Goal: Task Accomplishment & Management: Manage account settings

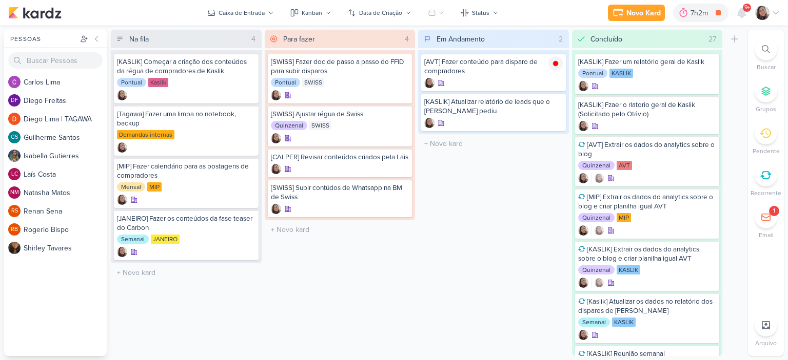
click at [774, 13] on icon at bounding box center [775, 13] width 5 height 3
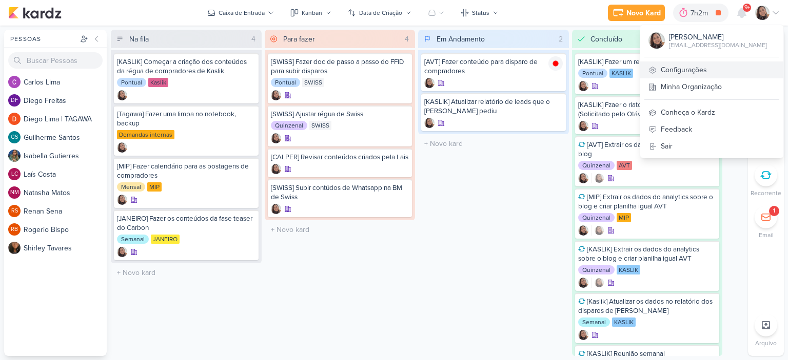
click at [694, 69] on link "Configurações" at bounding box center [711, 70] width 143 height 17
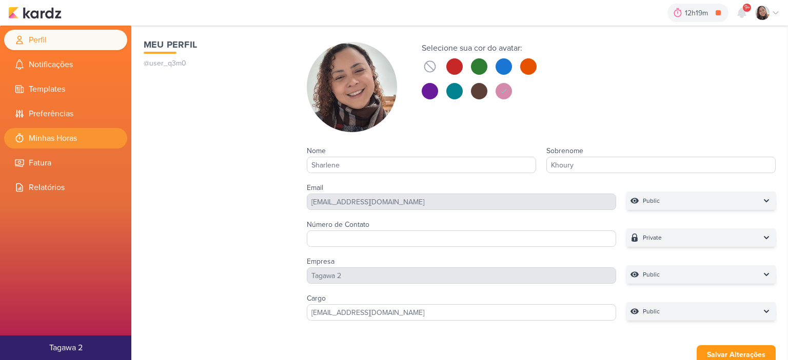
click at [59, 137] on li "Minhas Horas" at bounding box center [65, 138] width 123 height 21
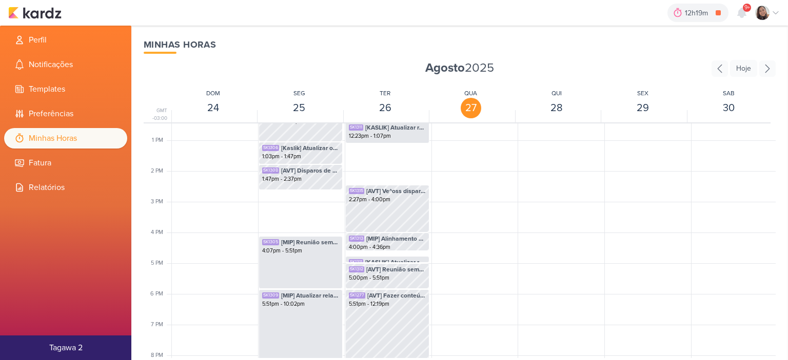
scroll to position [503, 0]
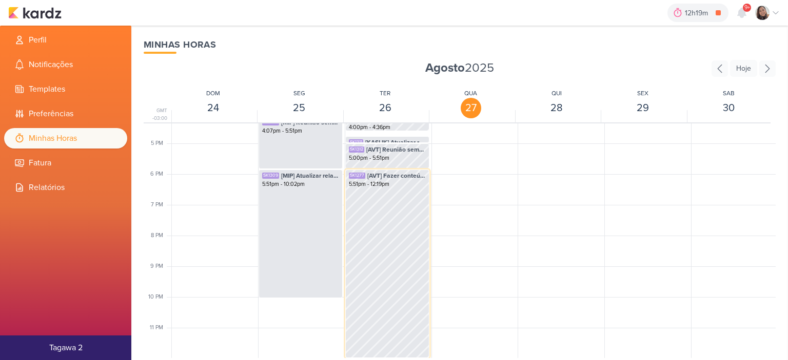
click at [391, 244] on div "SK1277 [AVT] Fazer conteúdo para disparo de compradores 5:51pm - 12:19pm" at bounding box center [387, 264] width 84 height 189
select select "pm"
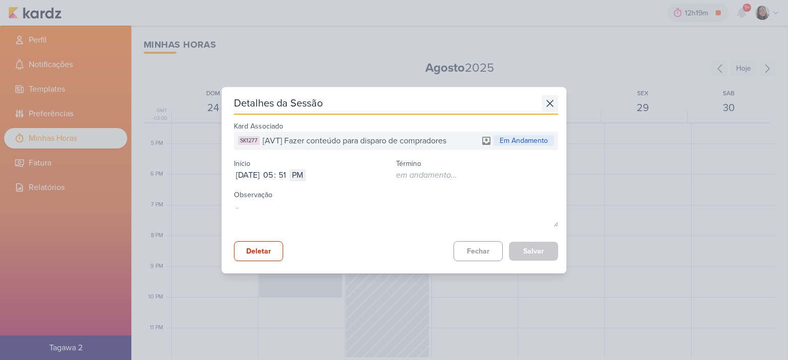
click at [547, 102] on icon at bounding box center [550, 103] width 6 height 6
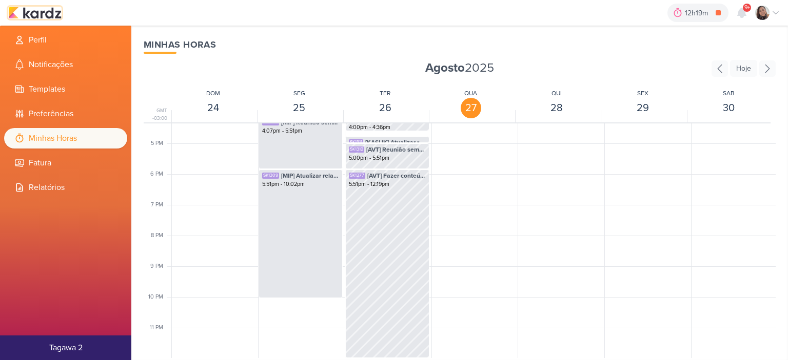
click at [41, 15] on img at bounding box center [34, 13] width 53 height 12
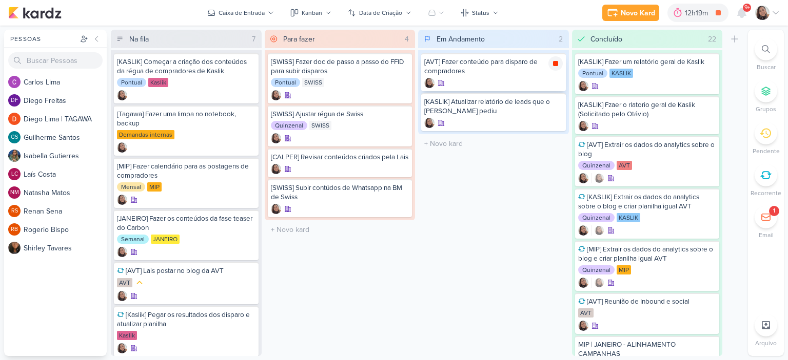
click at [554, 62] on icon at bounding box center [555, 63] width 5 height 5
click at [779, 15] on div "Novo Kard Ctrl + k 12h19m Sessão desligada... Hoje 12h19m Semana 0h0m Mês 0h0m" at bounding box center [394, 13] width 788 height 26
click at [775, 11] on icon at bounding box center [775, 13] width 8 height 8
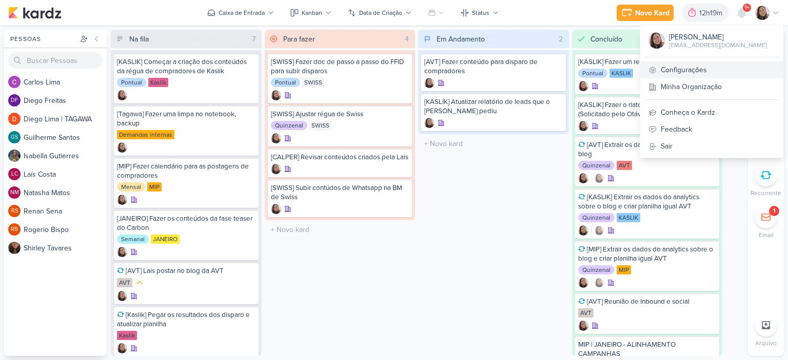
click at [691, 72] on link "Configurações" at bounding box center [711, 70] width 143 height 17
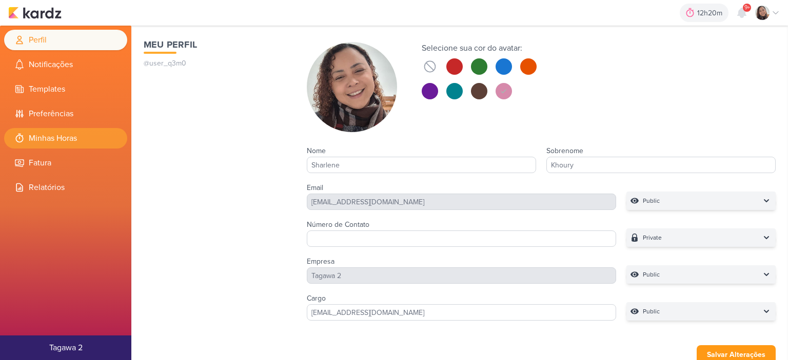
click at [74, 147] on li "Minhas Horas" at bounding box center [65, 138] width 123 height 21
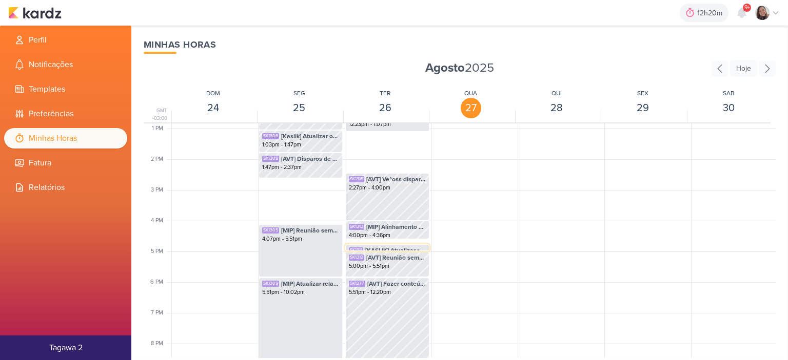
scroll to position [396, 0]
select select "pm"
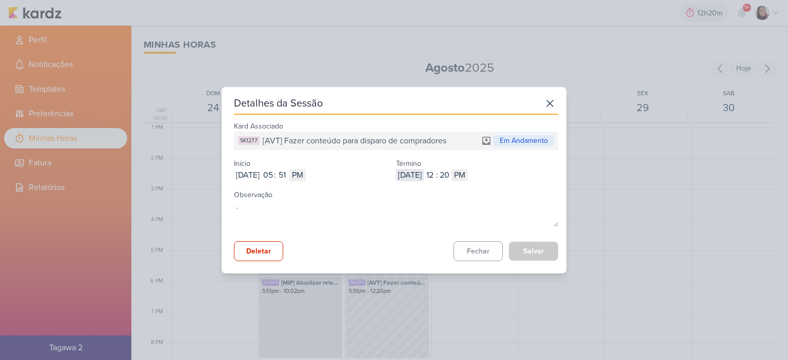
click at [417, 173] on input "[DATE]" at bounding box center [410, 175] width 28 height 12
click at [417, 173] on input "2025-08-27" at bounding box center [410, 175] width 28 height 12
type input "2025-08-26"
click at [436, 174] on input "12" at bounding box center [429, 175] width 12 height 12
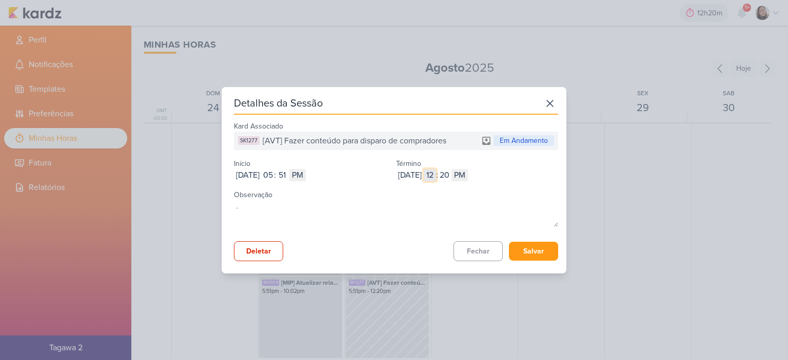
type input "7"
click at [450, 171] on input "20" at bounding box center [444, 175] width 12 height 12
type input "12"
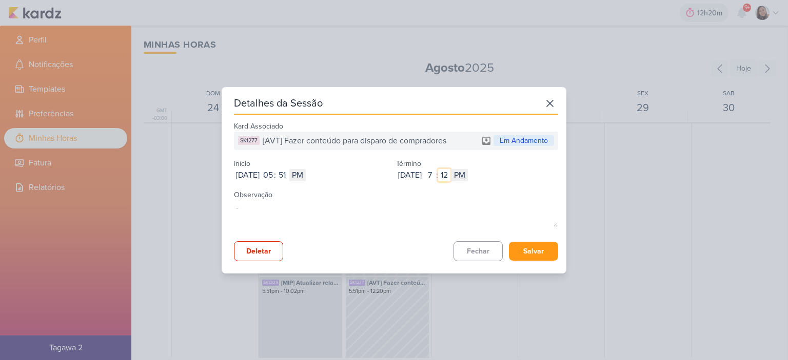
type input "12"
click at [515, 235] on div "Kard Associado SK1277 [AVT] Fazer conteúdo para disparo de compradores Em Andam…" at bounding box center [396, 190] width 324 height 143
click at [522, 248] on button "Salvar" at bounding box center [533, 251] width 49 height 19
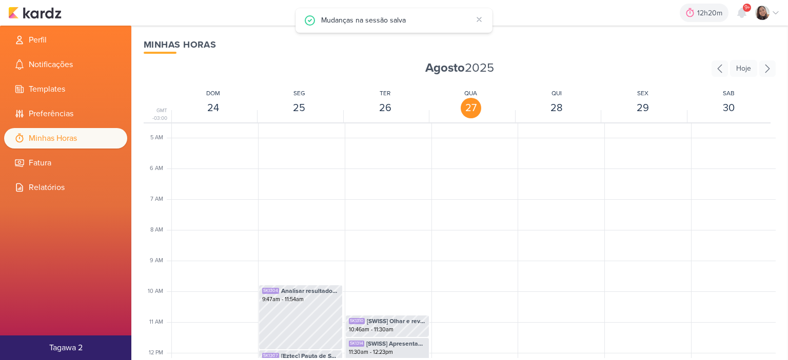
scroll to position [293, 0]
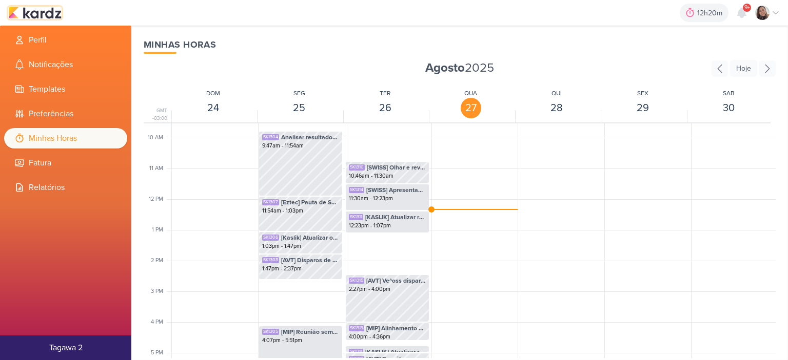
click at [49, 11] on img at bounding box center [34, 13] width 53 height 12
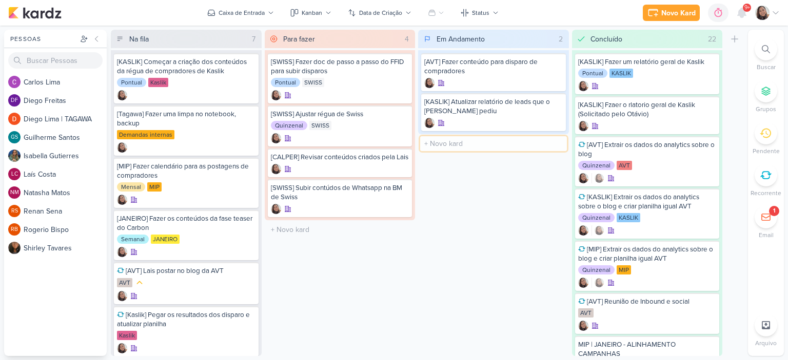
click at [477, 143] on input "text" at bounding box center [493, 143] width 147 height 15
type input "[KASLIK] Disparo do dia 27/08"
click at [494, 149] on div at bounding box center [493, 154] width 138 height 10
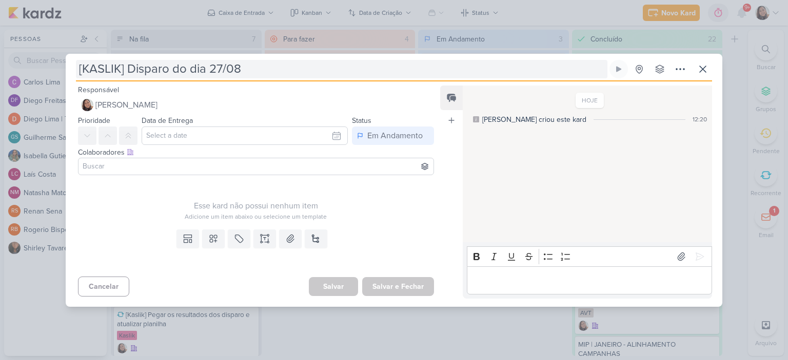
click at [591, 74] on input "[KASLIK] Disparo do dia 27/08" at bounding box center [341, 69] width 531 height 18
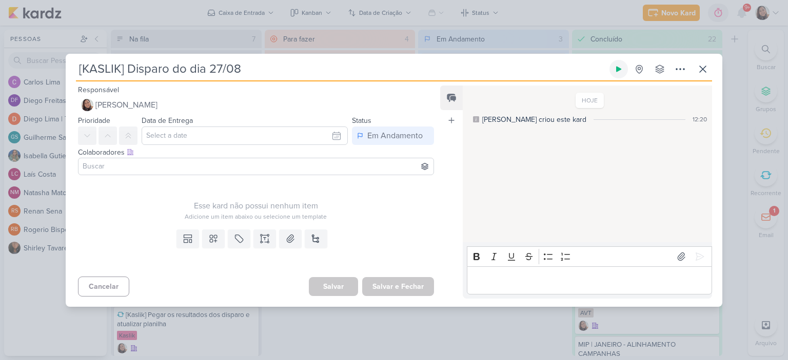
click at [612, 71] on button at bounding box center [618, 69] width 18 height 18
click at [731, 70] on div "[KASLIK] Disparo do dia 27/08 Total 0s -- Histórico De Horas -- 27 de ago, 12:2…" at bounding box center [394, 180] width 788 height 360
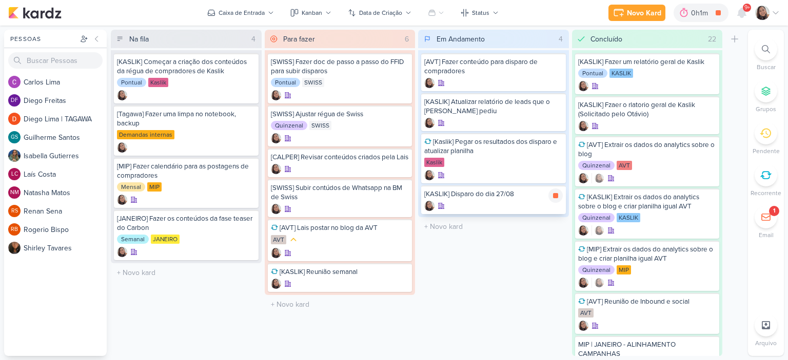
click at [482, 199] on div "[KASLIK] Disparo do dia 27/08" at bounding box center [493, 200] width 145 height 29
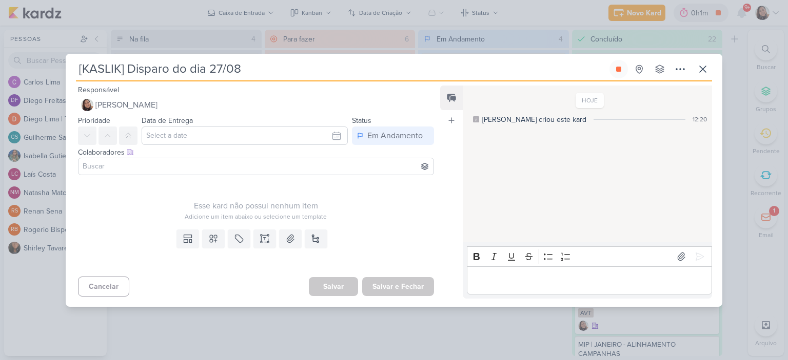
click at [312, 165] on input at bounding box center [255, 166] width 351 height 12
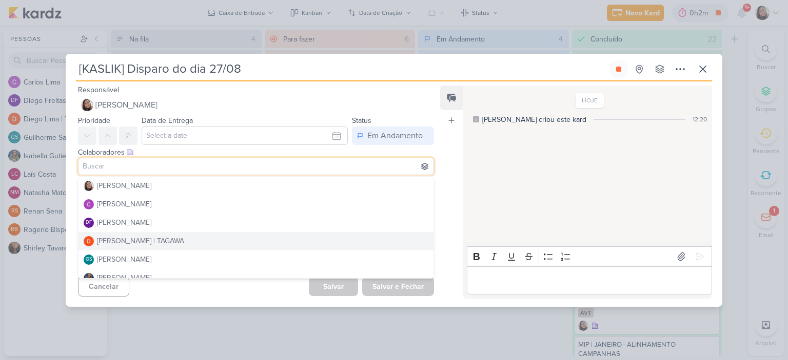
click at [458, 176] on div "Feed Atrelar email Solte o email para atrelar ao kard" at bounding box center [451, 192] width 23 height 213
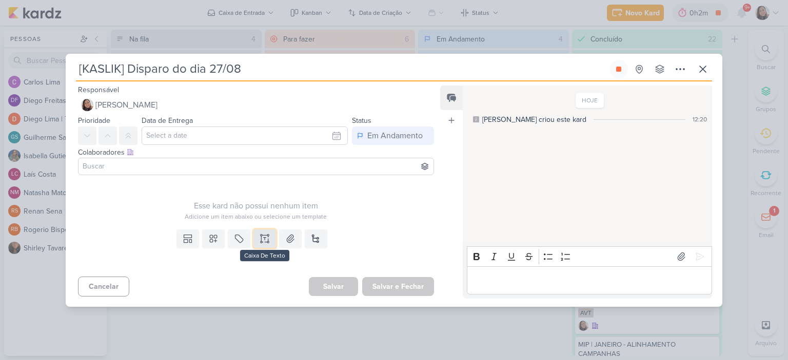
click at [270, 235] on button at bounding box center [264, 239] width 23 height 18
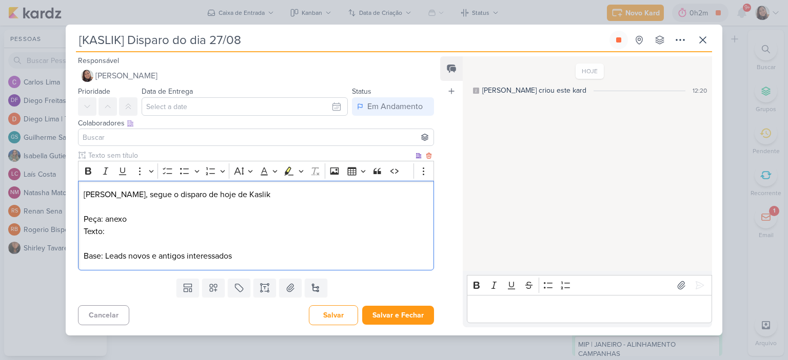
click at [188, 221] on p "Peça: anexo" at bounding box center [256, 219] width 345 height 12
click at [201, 237] on div "Diego, segue o disparo de hoje de Kaslik Peça: anexo Texto: Base: Leads novos e…" at bounding box center [256, 226] width 356 height 90
click at [212, 234] on p "Texto:" at bounding box center [256, 232] width 345 height 12
drag, startPoint x: 205, startPoint y: 219, endPoint x: 204, endPoint y: 224, distance: 5.2
click at [205, 219] on p "Peça: anexo" at bounding box center [256, 219] width 345 height 12
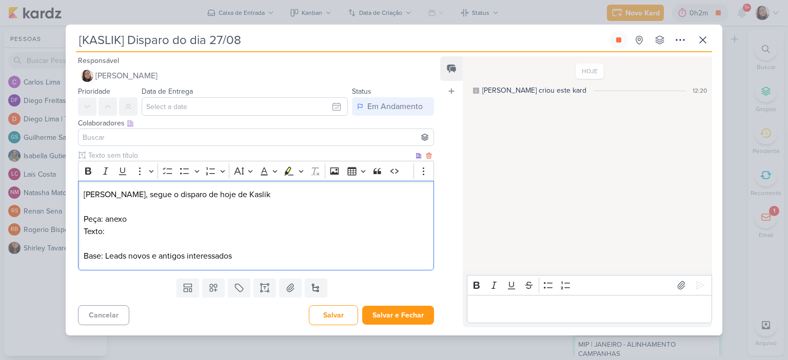
click at [207, 238] on p "Editor editing area: main" at bounding box center [256, 244] width 345 height 12
click at [211, 229] on p "Texto:" at bounding box center [256, 232] width 345 height 12
click at [286, 290] on icon at bounding box center [290, 288] width 10 height 10
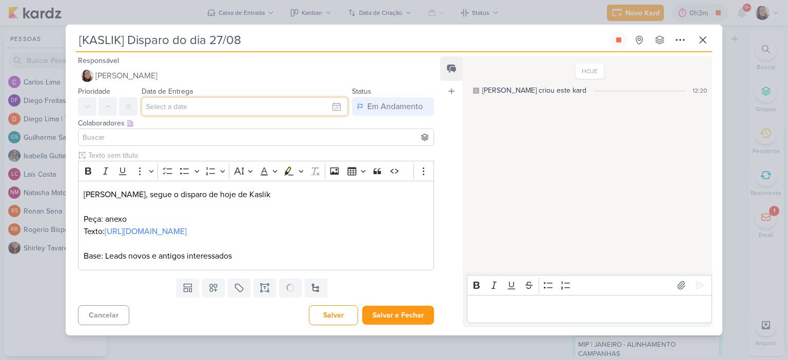
click at [332, 98] on input "text" at bounding box center [245, 106] width 206 height 18
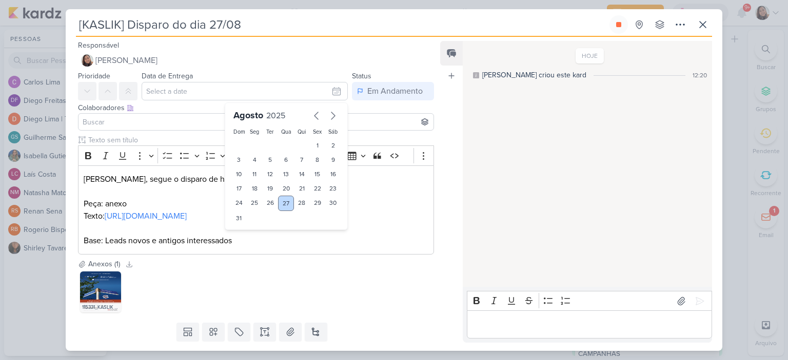
click at [286, 205] on div "27" at bounding box center [286, 203] width 16 height 15
type input "27 de agosto de 2025 às 23:59"
click at [147, 127] on input at bounding box center [255, 122] width 351 height 12
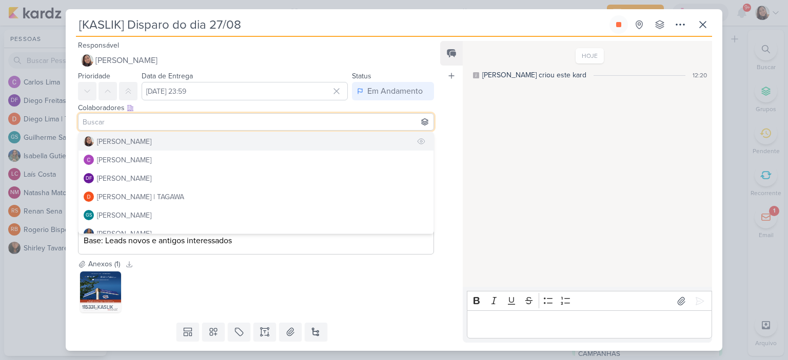
click at [128, 143] on div "[PERSON_NAME]" at bounding box center [124, 141] width 54 height 11
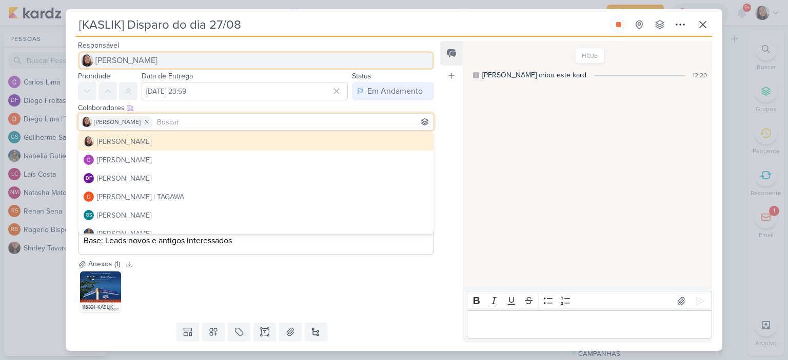
click at [137, 62] on span "[PERSON_NAME]" at bounding box center [126, 60] width 62 height 12
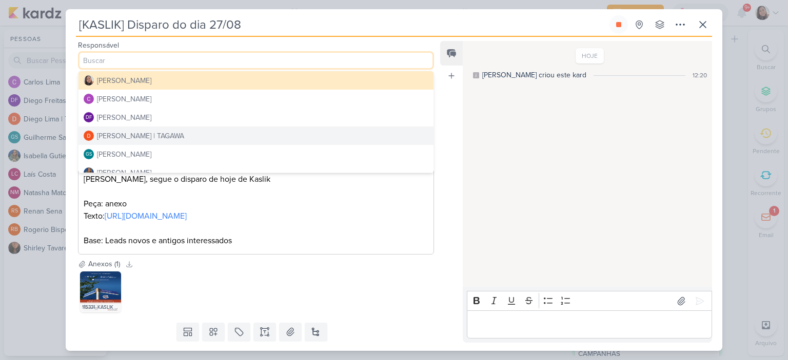
click at [132, 132] on div "[PERSON_NAME] | TAGAWA" at bounding box center [140, 136] width 87 height 11
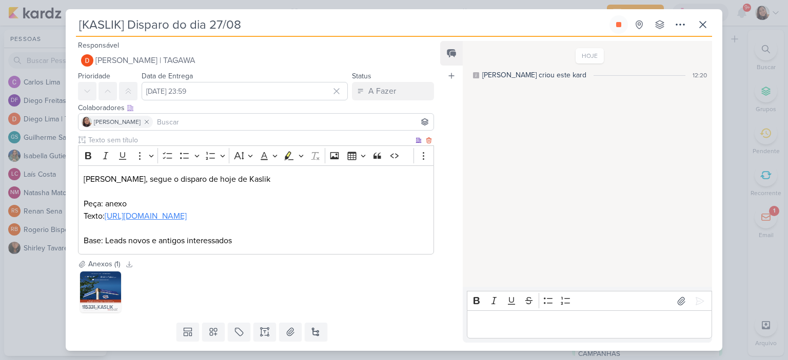
scroll to position [41, 0]
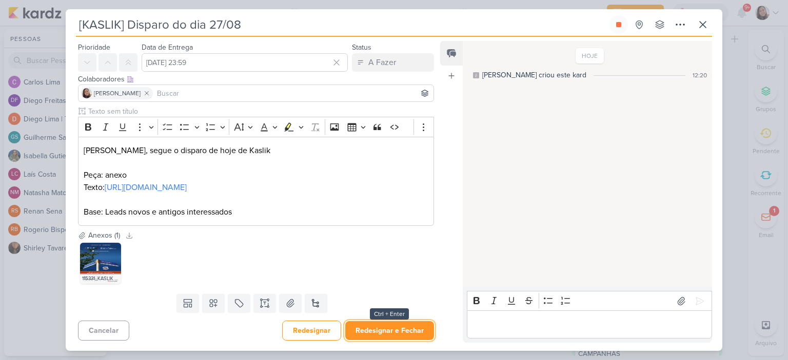
click at [400, 330] on button "Redesignar e Fechar" at bounding box center [389, 330] width 89 height 19
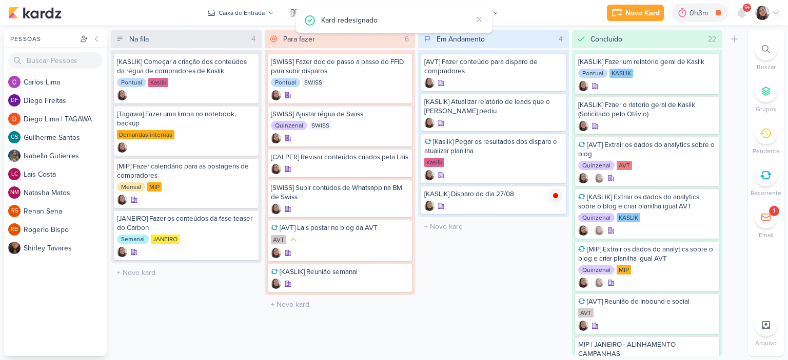
scroll to position [0, 0]
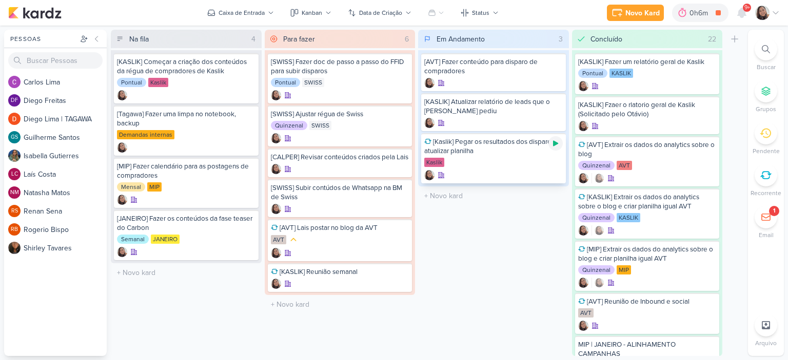
click at [558, 146] on icon at bounding box center [555, 143] width 8 height 8
click at [426, 195] on input "text" at bounding box center [493, 196] width 147 height 15
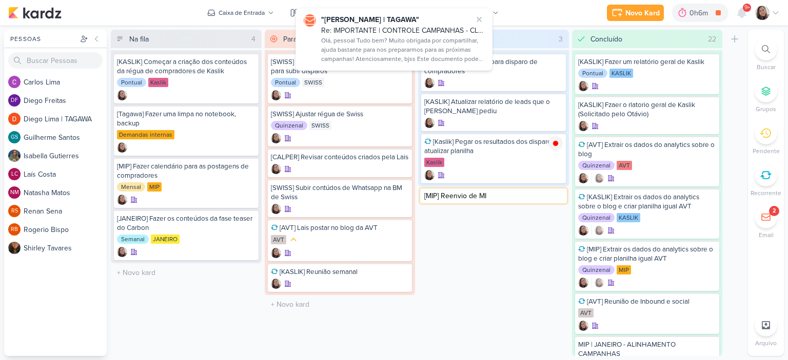
type input "[MIP] Reenvio de MIP"
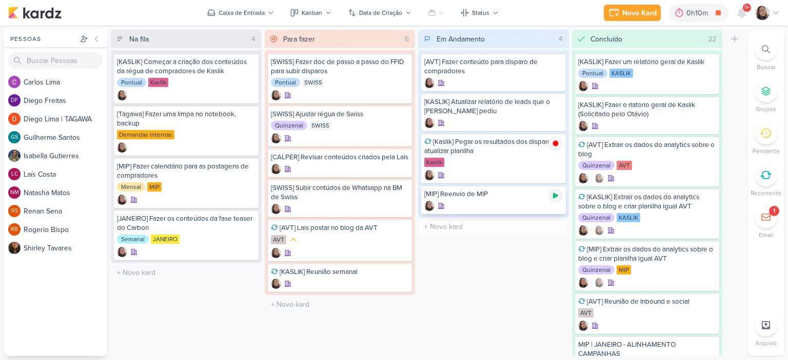
click at [557, 194] on icon at bounding box center [555, 196] width 8 height 8
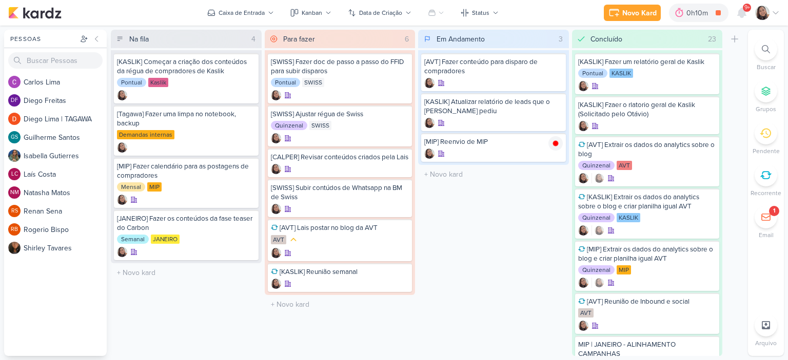
click at [775, 12] on icon at bounding box center [775, 13] width 8 height 8
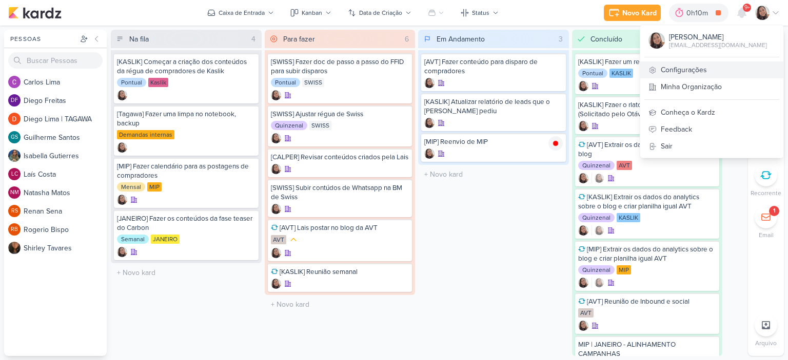
click at [672, 72] on link "Configurações" at bounding box center [711, 70] width 143 height 17
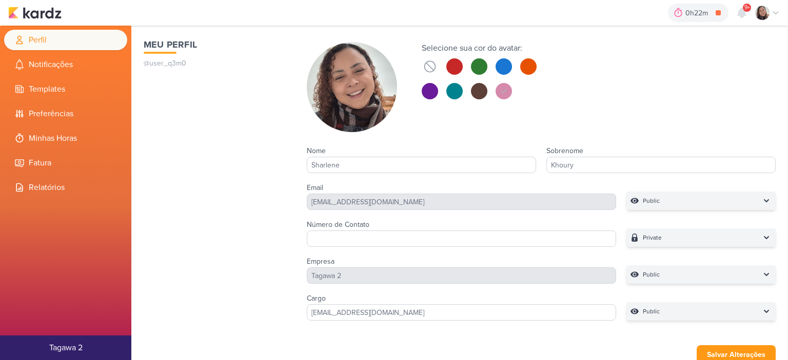
click at [66, 139] on li "Minhas Horas" at bounding box center [65, 138] width 123 height 21
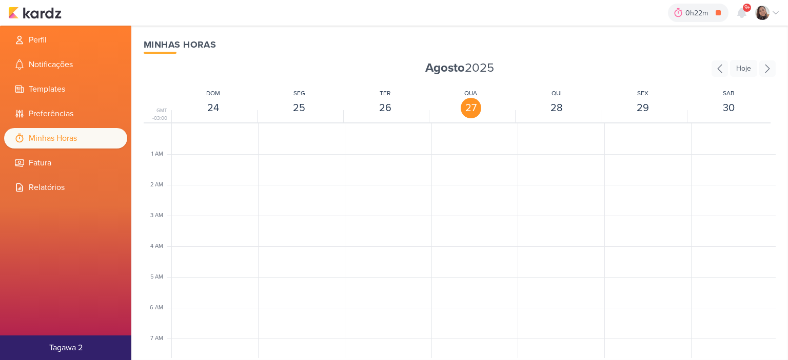
scroll to position [242, 0]
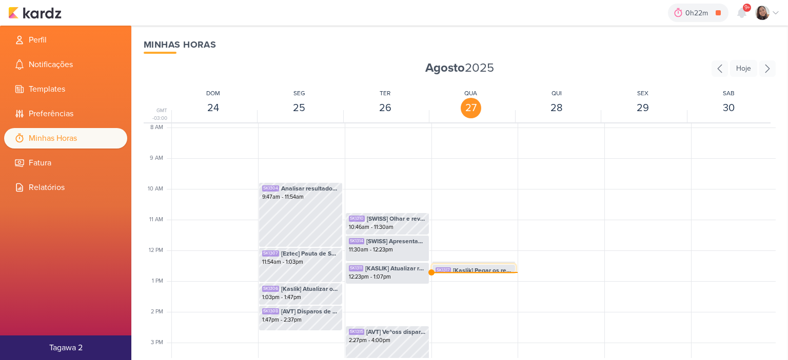
click at [468, 270] on span "[Kaslik] Pegar os resultados dos disparo e atualizar planilha" at bounding box center [482, 270] width 59 height 9
select select "pm"
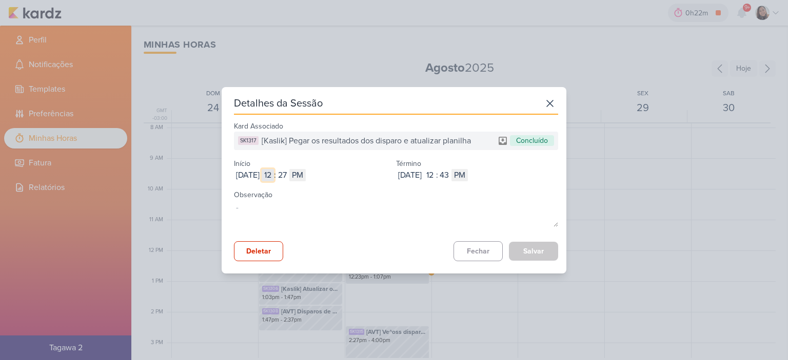
click at [274, 177] on input "12" at bounding box center [267, 175] width 12 height 12
type input "10"
click at [288, 176] on input "27" at bounding box center [282, 175] width 12 height 12
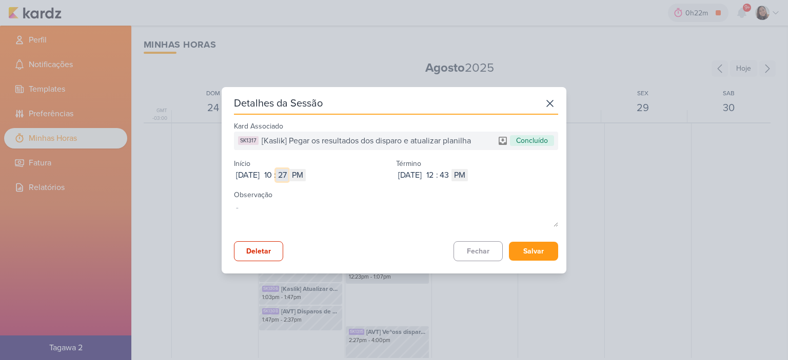
click at [288, 176] on input "27" at bounding box center [282, 175] width 12 height 12
type input "00"
click at [306, 175] on select "AM PM" at bounding box center [297, 175] width 16 height 12
select select "am"
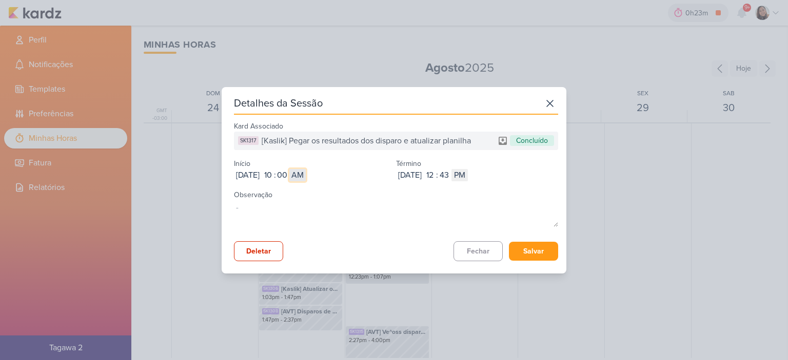
click at [306, 169] on select "AM PM" at bounding box center [297, 175] width 16 height 12
click at [436, 177] on input "12" at bounding box center [429, 175] width 12 height 12
type input "11"
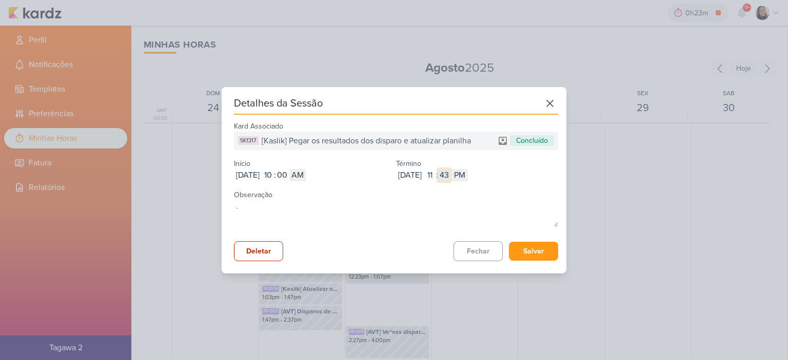
click at [450, 175] on input "43" at bounding box center [444, 175] width 12 height 12
type input "13"
click at [468, 177] on select "AM PM" at bounding box center [459, 175] width 16 height 12
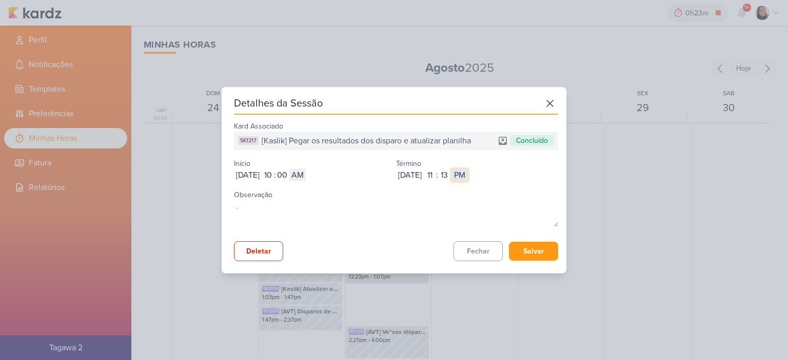
select select "am"
click at [468, 169] on select "AM PM" at bounding box center [459, 175] width 16 height 12
click at [532, 248] on button "Salvar" at bounding box center [533, 251] width 49 height 19
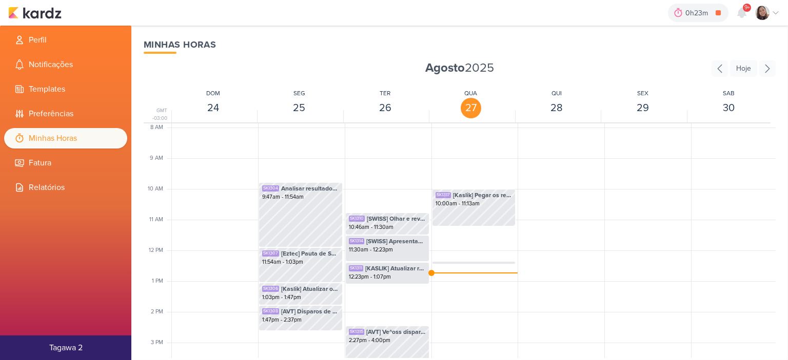
click at [452, 259] on div "SK1317 [Kaslik] Pegar os resultados dos disparo e atualizar planilha 10:00am - …" at bounding box center [473, 251] width 85 height 738
click at [453, 263] on span "[KASLIK] Disparo do dia 27/08" at bounding box center [482, 267] width 59 height 9
select select "pm"
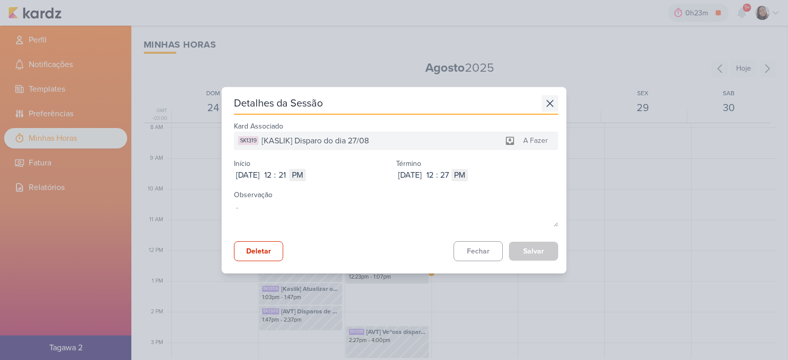
click at [544, 106] on icon at bounding box center [549, 103] width 16 height 16
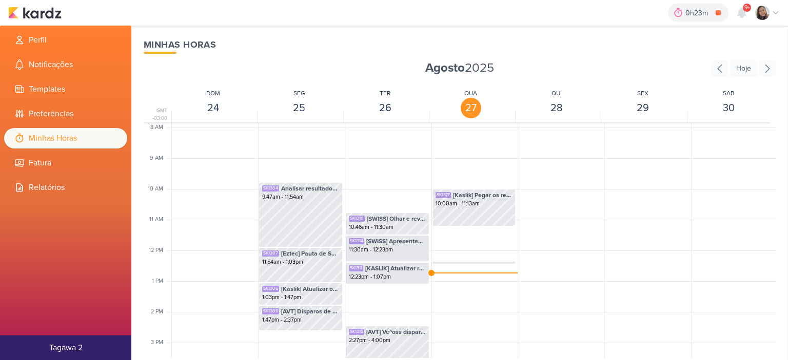
click at [479, 264] on div "SK1317 [Kaslik] Pegar os resultados dos disparo e atualizar planilha 10:00am - …" at bounding box center [473, 251] width 85 height 738
click at [480, 264] on span "[KASLIK] Disparo do dia 27/08" at bounding box center [482, 267] width 59 height 9
select select "pm"
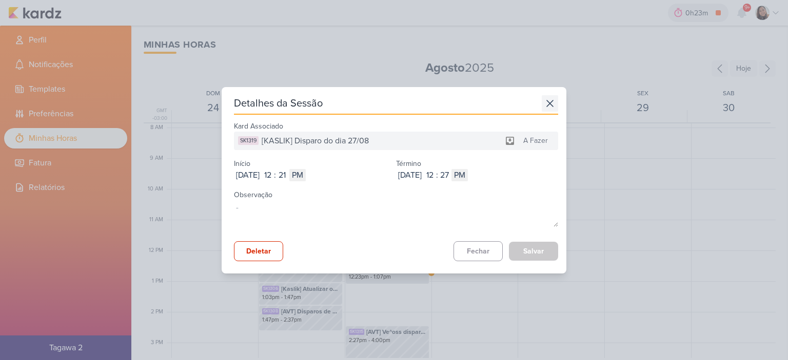
click at [541, 106] on icon at bounding box center [549, 103] width 16 height 16
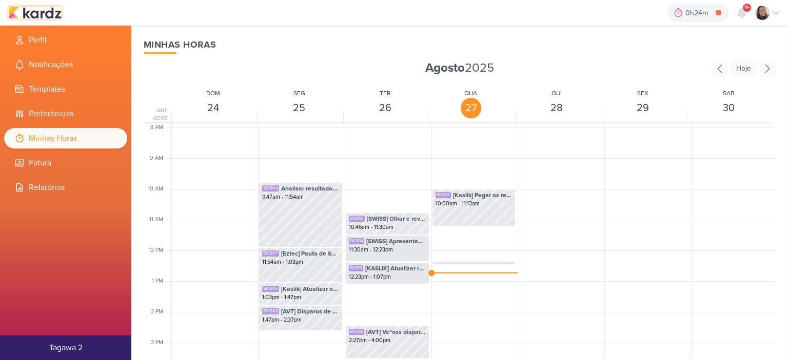
click at [44, 8] on img at bounding box center [34, 13] width 53 height 12
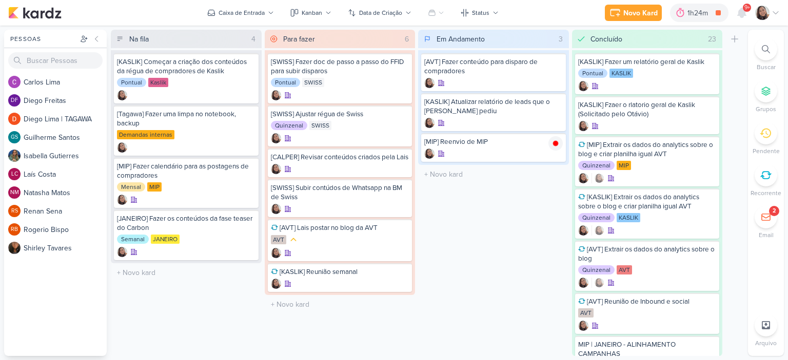
click at [774, 14] on icon at bounding box center [775, 13] width 8 height 8
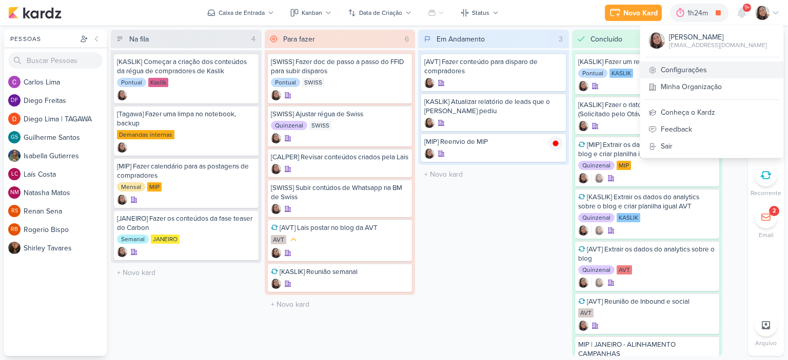
click at [687, 69] on link "Configurações" at bounding box center [711, 70] width 143 height 17
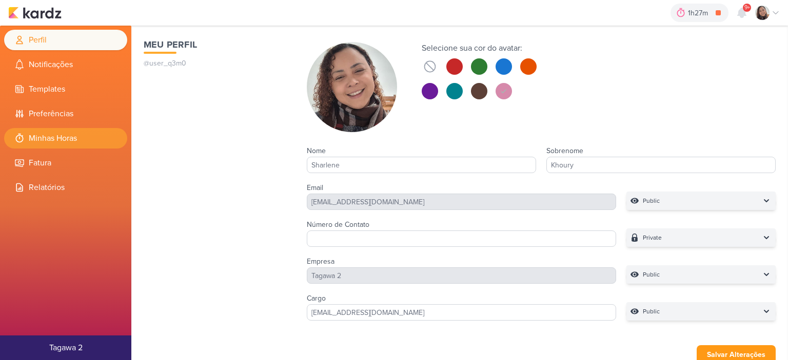
click at [59, 136] on li "Minhas Horas" at bounding box center [65, 138] width 123 height 21
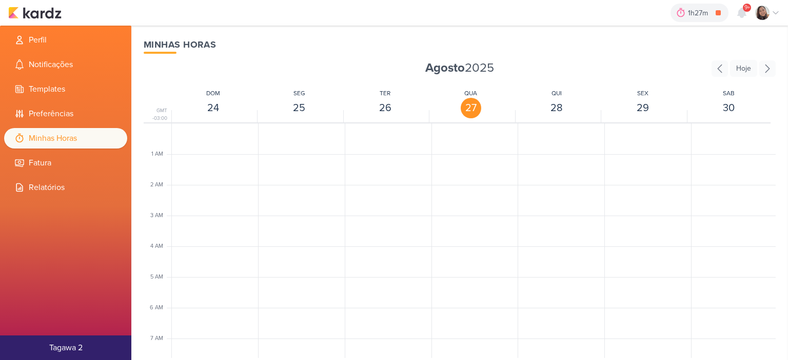
scroll to position [242, 0]
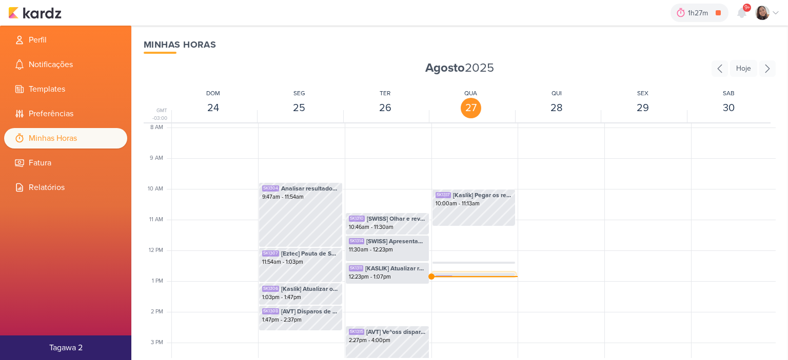
click at [461, 273] on div "SK1320 [MIP] Reenvio de MIP 12:43pm - 12:51pm" at bounding box center [473, 282] width 83 height 19
select select "pm"
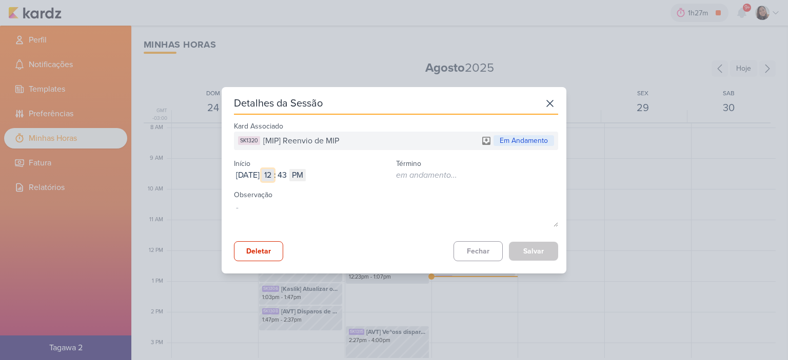
click at [274, 174] on input "12" at bounding box center [267, 175] width 12 height 12
type input "11"
click at [288, 173] on input "43" at bounding box center [282, 175] width 12 height 12
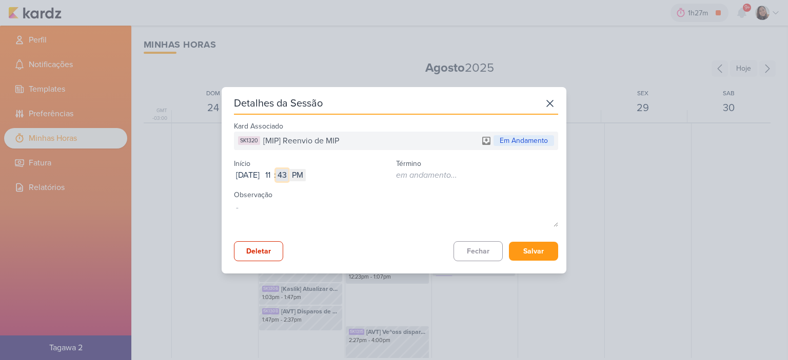
click at [288, 173] on input "43" at bounding box center [282, 175] width 12 height 12
type input "13"
click at [541, 102] on icon at bounding box center [549, 103] width 16 height 16
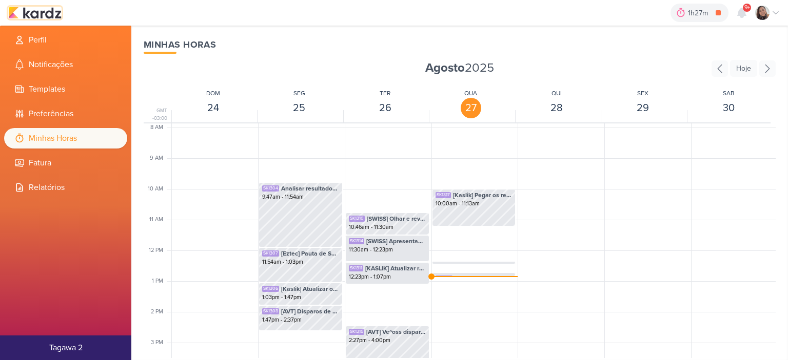
click at [38, 15] on img at bounding box center [34, 13] width 53 height 12
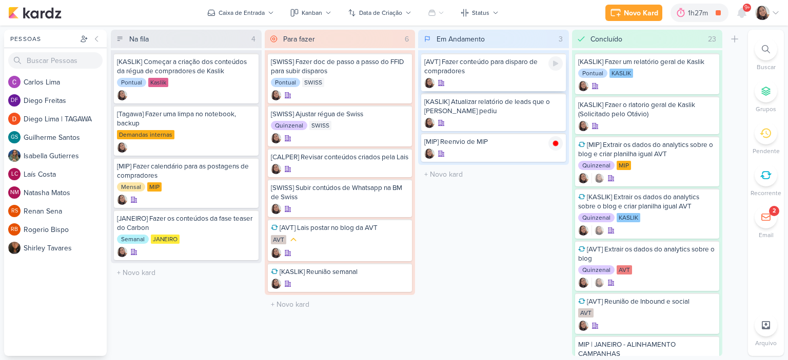
click at [556, 66] on icon at bounding box center [555, 63] width 8 height 8
click at [778, 14] on icon at bounding box center [775, 13] width 8 height 8
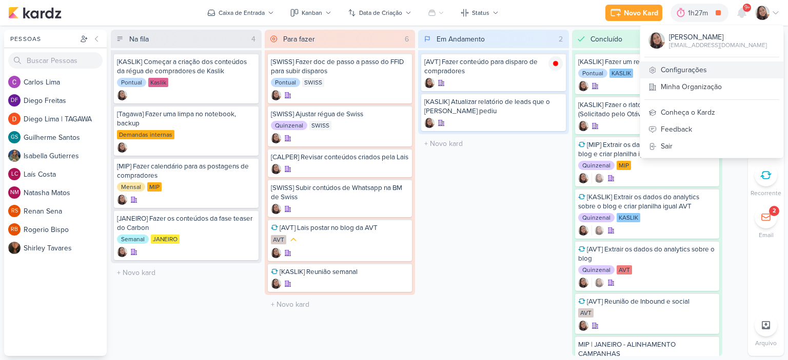
click at [676, 71] on link "Configurações" at bounding box center [711, 70] width 143 height 17
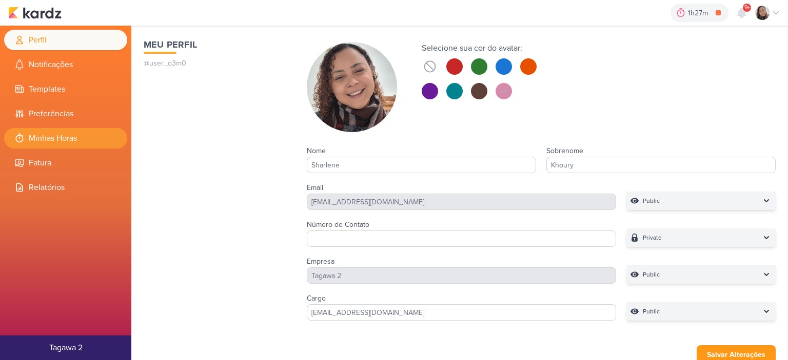
click at [66, 140] on li "Minhas Horas" at bounding box center [65, 138] width 123 height 21
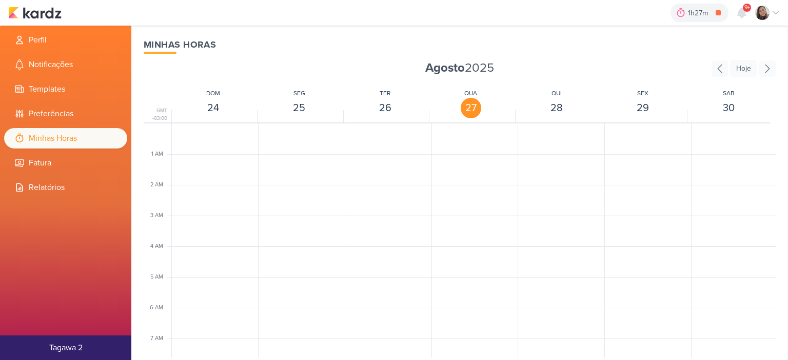
scroll to position [242, 0]
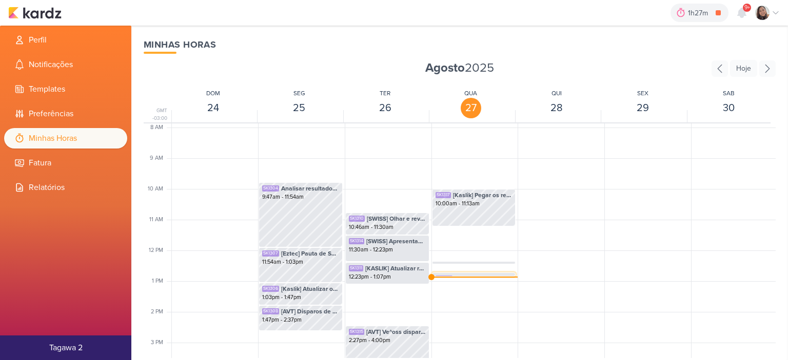
click at [455, 275] on span "[MIP] Reenvio de MIP" at bounding box center [483, 278] width 58 height 9
select select "pm"
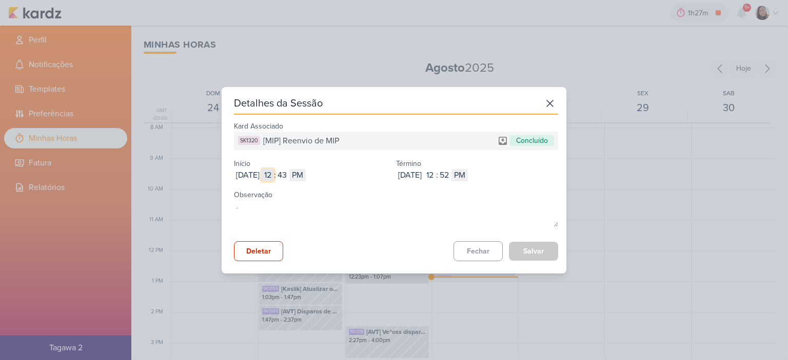
click at [274, 176] on input "12" at bounding box center [267, 175] width 12 height 12
type input "11"
click at [288, 174] on input "43" at bounding box center [282, 175] width 12 height 12
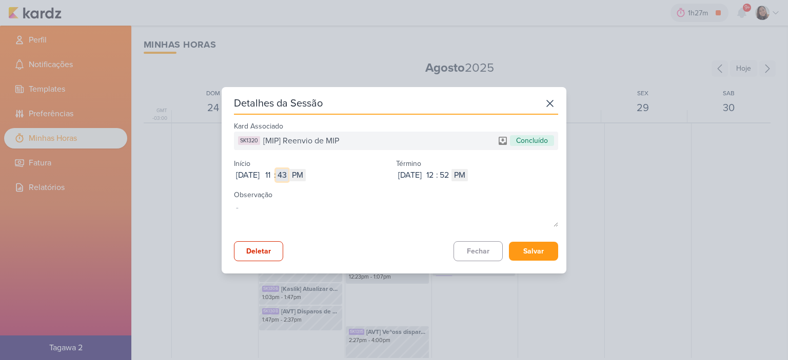
click at [288, 174] on input "43" at bounding box center [282, 175] width 12 height 12
type input "13"
click at [334, 176] on div "Aug 27, 2025 2025-08-27 11 : 13 AM PM" at bounding box center [315, 175] width 162 height 12
click at [306, 173] on select "AM PM" at bounding box center [297, 175] width 16 height 12
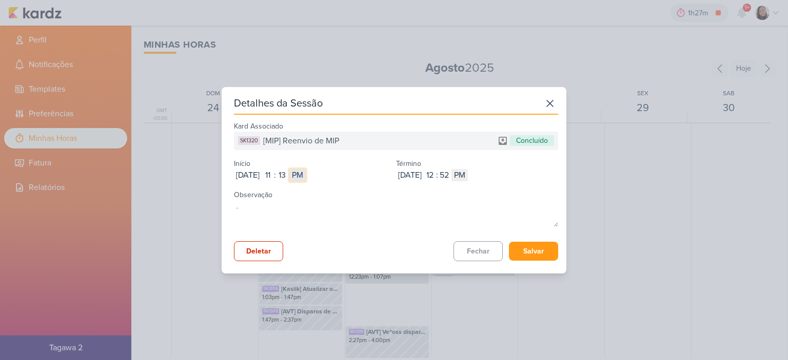
select select "am"
click at [306, 169] on select "AM PM" at bounding box center [297, 175] width 16 height 12
click at [453, 168] on div "Término Aug 27, 2025 2025-08-27 12 : 52 AM PM" at bounding box center [477, 168] width 162 height 25
click at [436, 172] on input "12" at bounding box center [429, 175] width 12 height 12
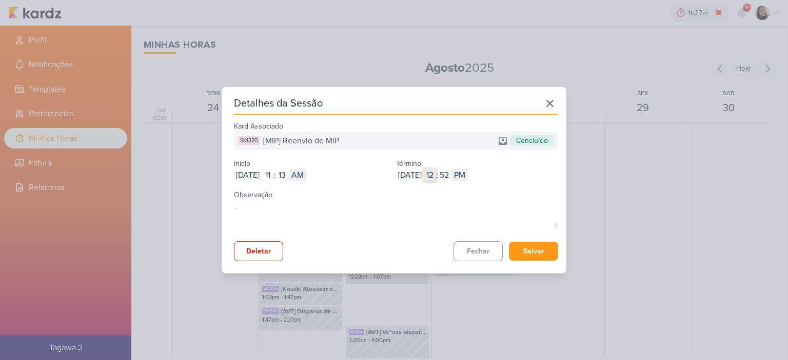
click at [436, 174] on input "12" at bounding box center [429, 175] width 12 height 12
click at [436, 175] on input "12" at bounding box center [429, 175] width 12 height 12
type input "11"
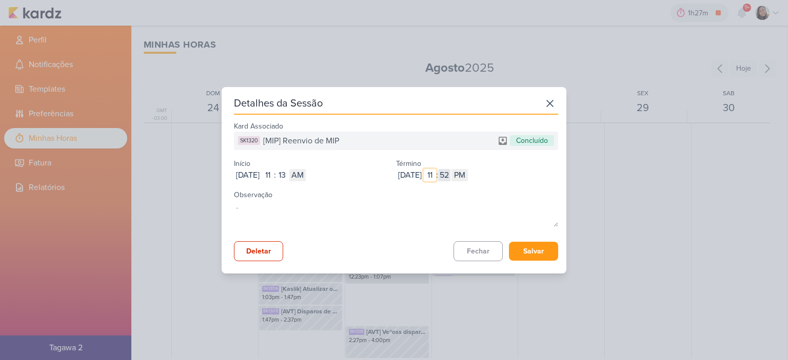
type input "11"
click at [450, 175] on input "52" at bounding box center [444, 175] width 12 height 12
type input "7"
type input "47"
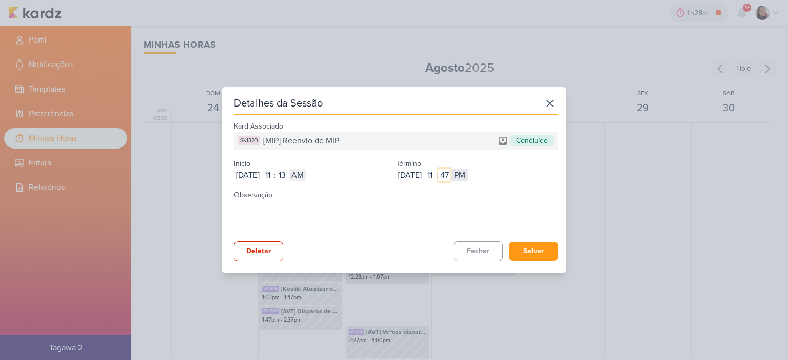
type input "47"
click at [468, 172] on select "AM PM" at bounding box center [459, 175] width 16 height 12
select select "am"
click at [468, 169] on select "AM PM" at bounding box center [459, 175] width 16 height 12
click at [531, 247] on button "Salvar" at bounding box center [533, 251] width 49 height 19
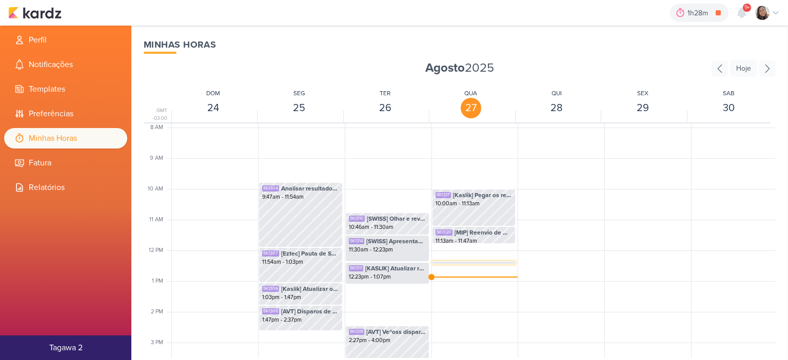
click at [447, 263] on div "SK1319 [KASLIK] Disparo do dia 27/08" at bounding box center [473, 267] width 77 height 9
select select "pm"
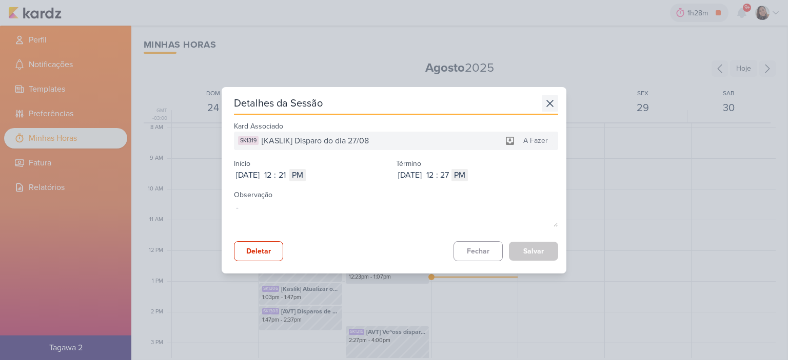
click at [552, 100] on icon at bounding box center [549, 103] width 16 height 16
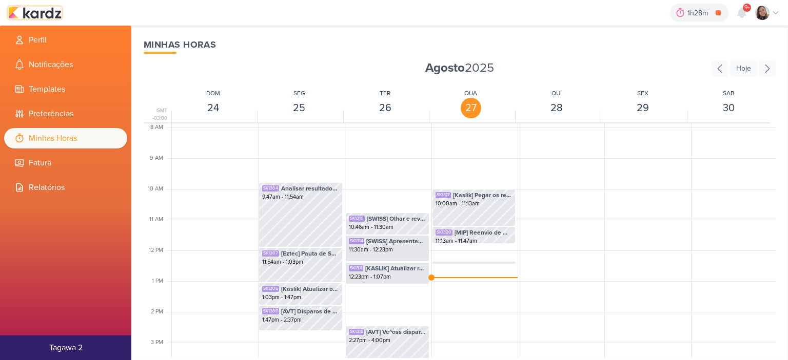
click at [37, 13] on img at bounding box center [34, 13] width 53 height 12
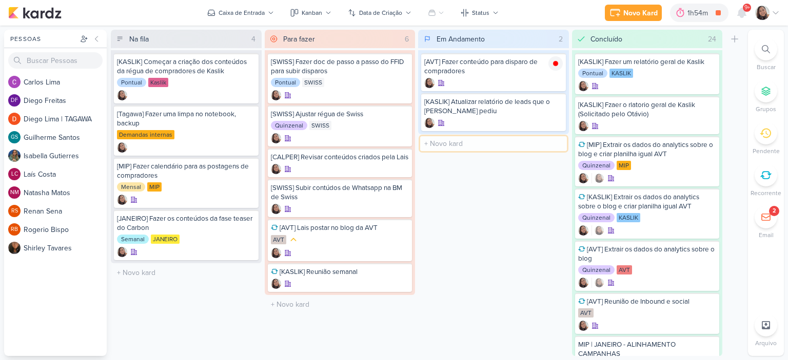
click at [466, 147] on input "text" at bounding box center [493, 143] width 147 height 15
type input "[AVT] Fazer peça do disparo de compradores"
click at [778, 17] on div at bounding box center [767, 13] width 25 height 14
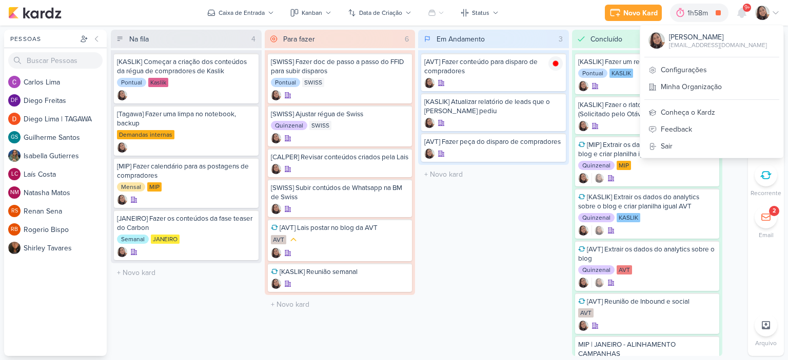
click at [522, 218] on div "Em Andamento 3 Mover Para Esquerda Mover Para Direita Deletar [AVT] Fazer conte…" at bounding box center [493, 193] width 151 height 327
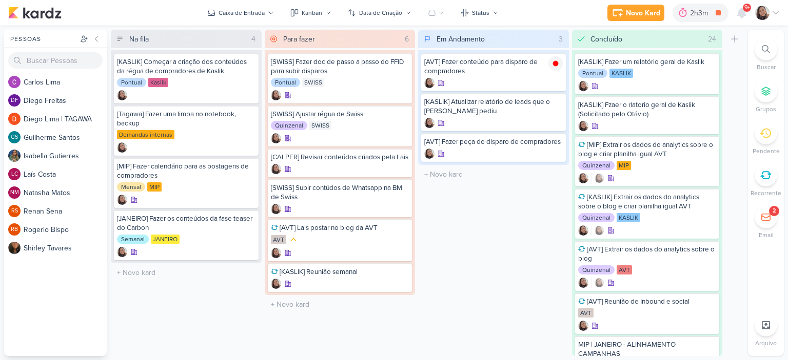
click at [775, 10] on icon at bounding box center [775, 13] width 8 height 8
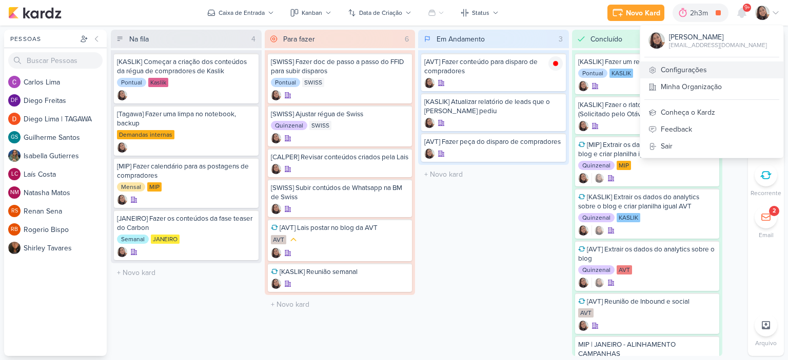
click at [696, 75] on link "Configurações" at bounding box center [711, 70] width 143 height 17
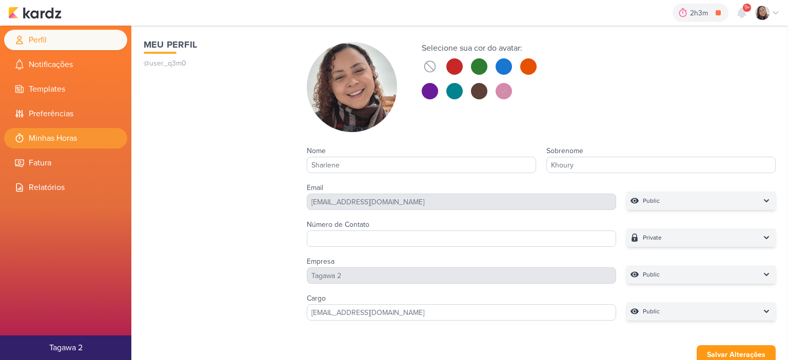
click at [72, 132] on li "Minhas Horas" at bounding box center [65, 138] width 123 height 21
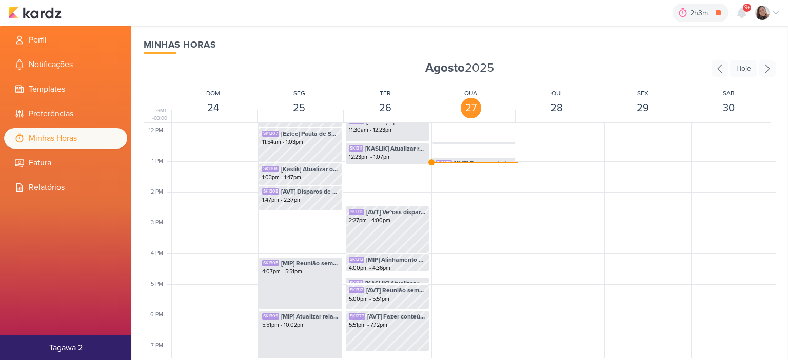
scroll to position [345, 0]
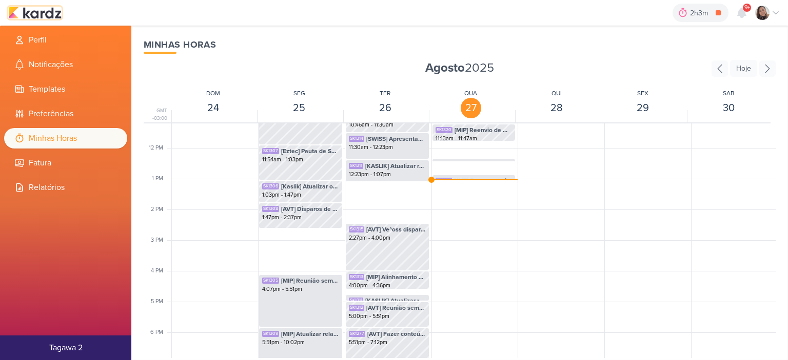
click at [43, 12] on img at bounding box center [34, 13] width 53 height 12
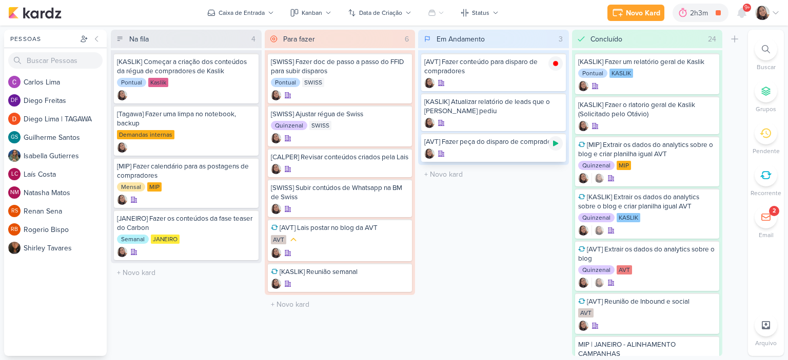
click at [555, 143] on icon at bounding box center [555, 144] width 5 height 6
click at [778, 11] on icon at bounding box center [775, 13] width 8 height 8
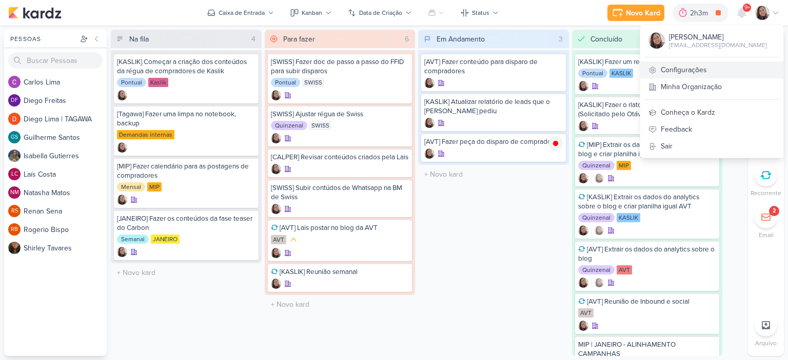
click at [688, 65] on link "Configurações" at bounding box center [711, 70] width 143 height 17
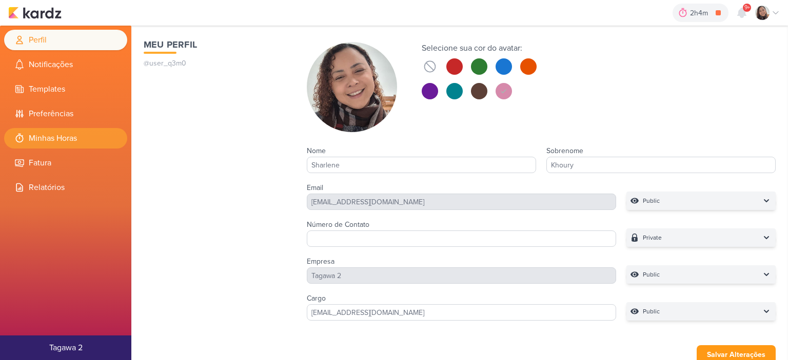
click at [100, 141] on li "Minhas Horas" at bounding box center [65, 138] width 123 height 21
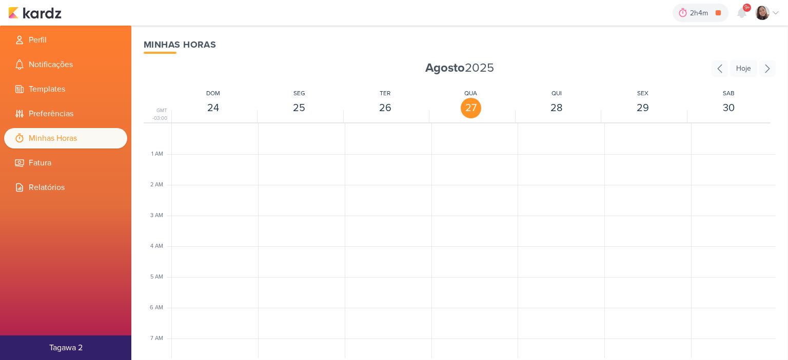
scroll to position [242, 0]
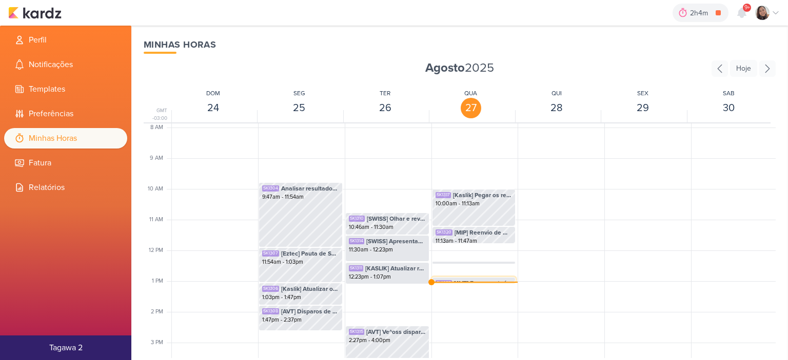
click at [471, 278] on div "SK1277 [AVT] Fazer conteúdo para disparo de compradores 12:52pm - 1:03pm" at bounding box center [473, 287] width 83 height 19
select select "pm"
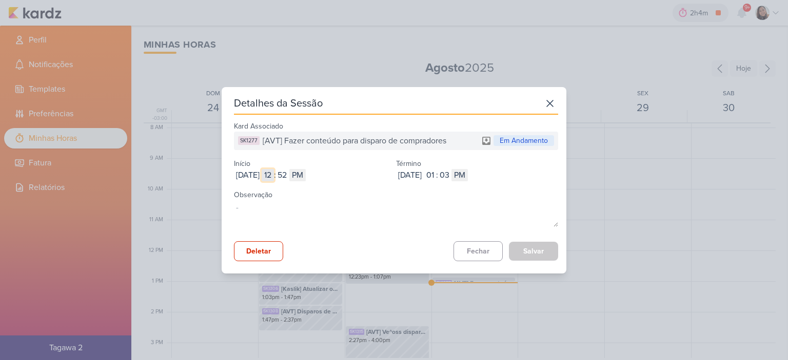
click at [274, 171] on input "12" at bounding box center [267, 175] width 12 height 12
type input "11"
click at [288, 176] on input "52" at bounding box center [282, 175] width 12 height 12
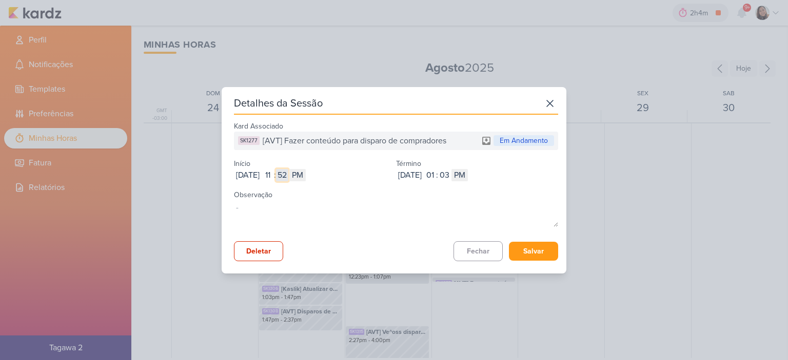
click at [288, 176] on input "52" at bounding box center [282, 175] width 12 height 12
type input "13"
click at [306, 175] on select "AM PM" at bounding box center [297, 175] width 16 height 12
select select "am"
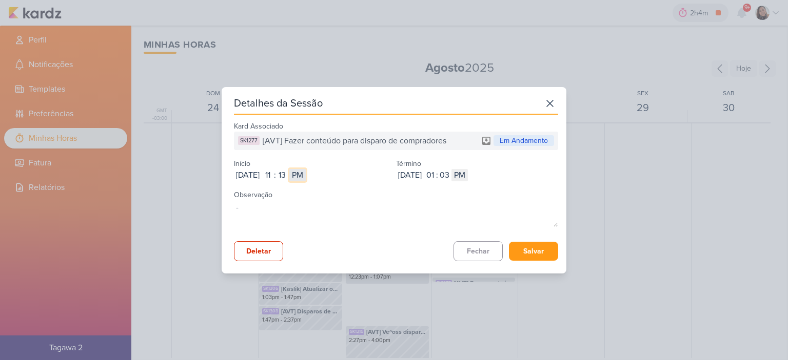
click at [306, 169] on select "AM PM" at bounding box center [297, 175] width 16 height 12
drag, startPoint x: 480, startPoint y: 98, endPoint x: 498, endPoint y: 157, distance: 61.6
click at [498, 157] on div "Detalhes da Sessão Kard Associado SK1277 [AVT] Fazer conteúdo para disparo de c…" at bounding box center [396, 178] width 324 height 166
click at [543, 104] on icon at bounding box center [549, 103] width 16 height 16
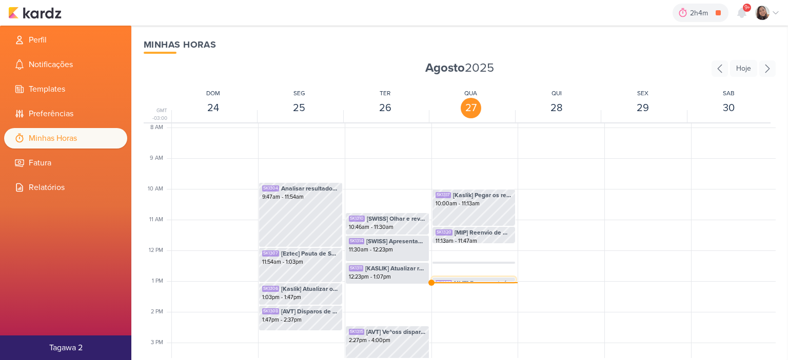
click at [465, 280] on span "[AVT] Fazer conteúdo para disparo de compradores" at bounding box center [483, 283] width 58 height 9
select select "pm"
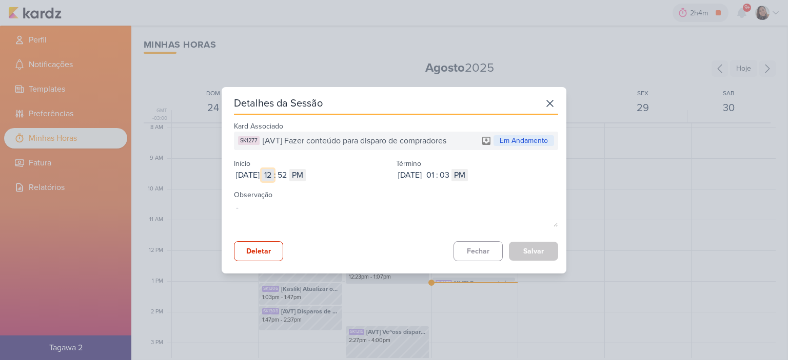
click at [274, 171] on input "12" at bounding box center [267, 175] width 12 height 12
type input "11"
click at [288, 173] on input "52" at bounding box center [282, 175] width 12 height 12
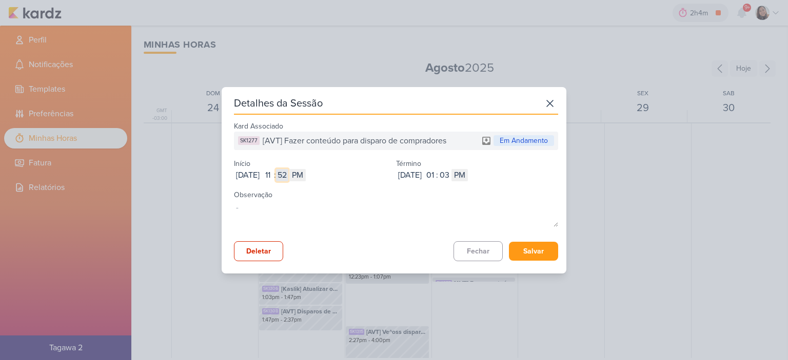
click at [288, 173] on input "52" at bounding box center [282, 175] width 12 height 12
type input "47"
click at [306, 171] on select "AM PM" at bounding box center [297, 175] width 16 height 12
select select "am"
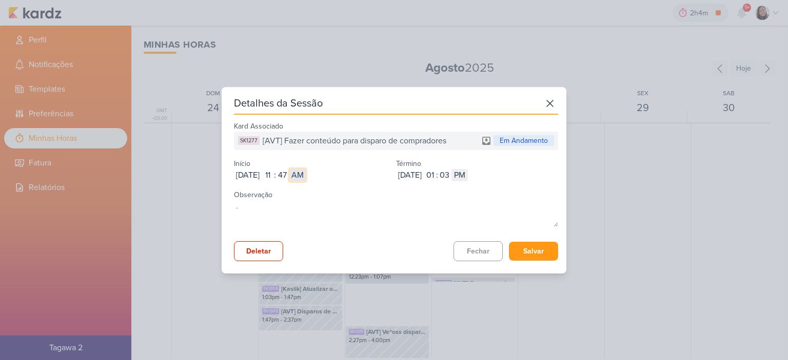
click at [306, 169] on select "AM PM" at bounding box center [297, 175] width 16 height 12
click at [436, 177] on input "01" at bounding box center [429, 175] width 12 height 12
type input "12"
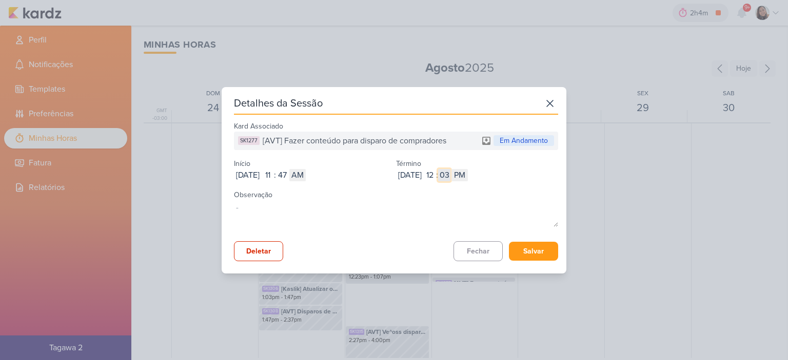
click at [450, 174] on input "03" at bounding box center [444, 175] width 12 height 12
type input "21"
click at [531, 257] on button "Salvar" at bounding box center [533, 251] width 49 height 19
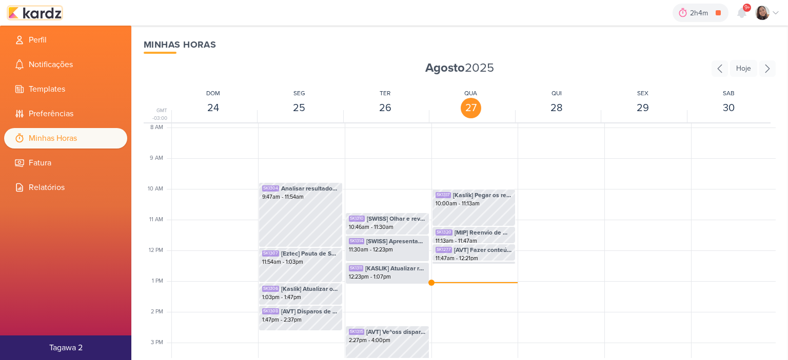
click at [42, 16] on img at bounding box center [34, 13] width 53 height 12
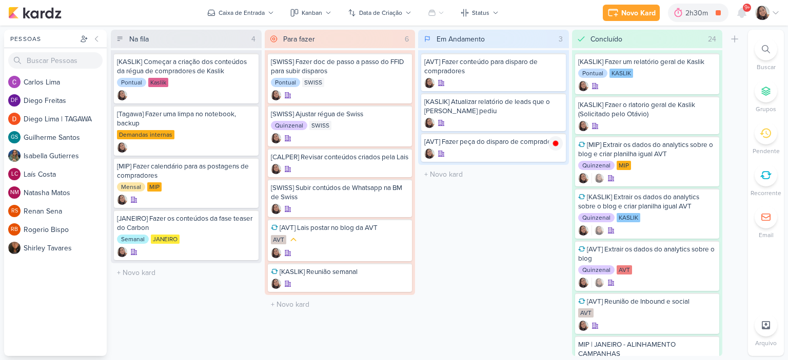
click at [775, 12] on icon at bounding box center [775, 13] width 8 height 8
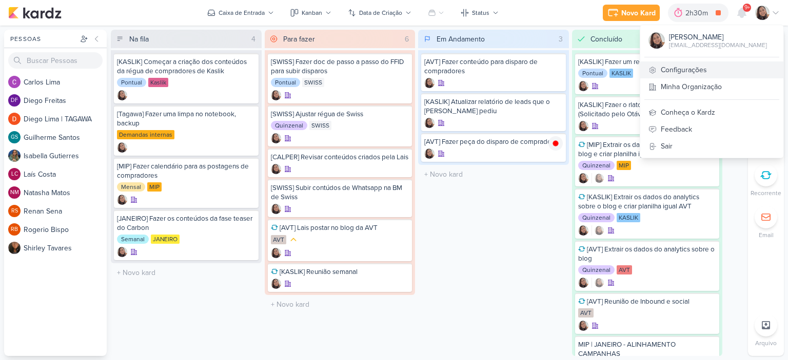
click at [697, 62] on link "Configurações" at bounding box center [711, 70] width 143 height 17
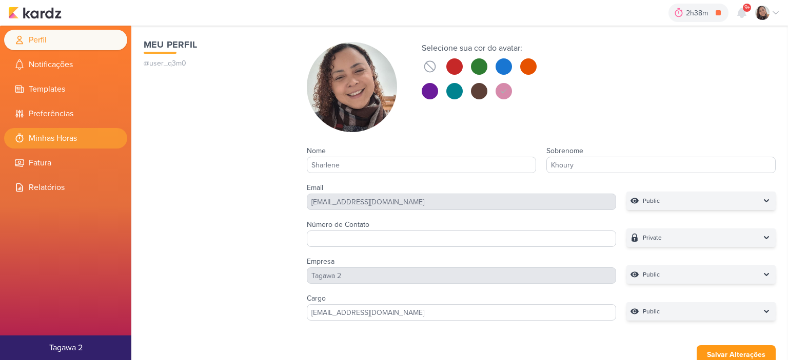
click at [51, 137] on li "Minhas Horas" at bounding box center [65, 138] width 123 height 21
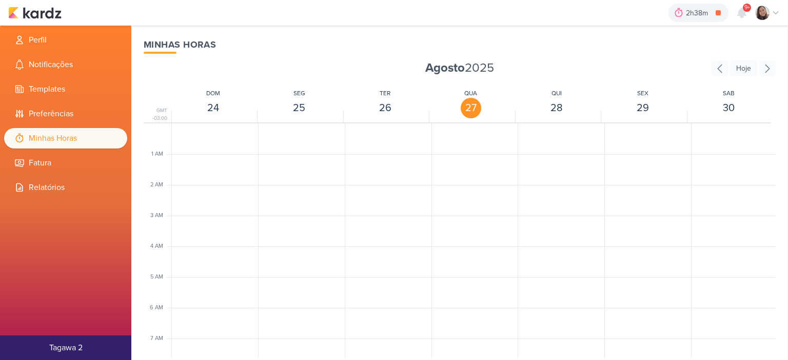
scroll to position [242, 0]
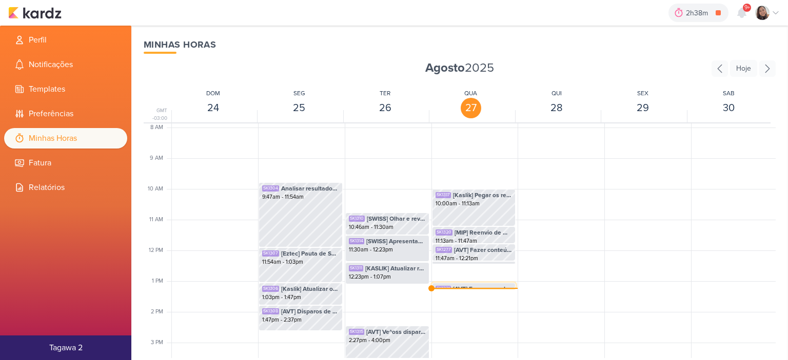
click at [460, 285] on span "[AVT] Fazer peça do disparo de compradores" at bounding box center [482, 289] width 59 height 9
select select "pm"
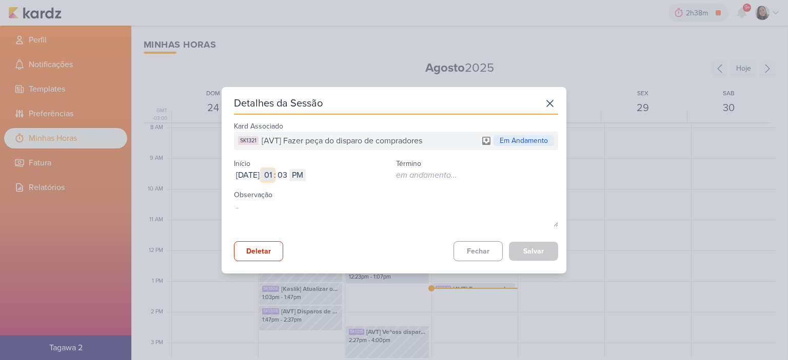
click at [274, 172] on input "01" at bounding box center [267, 175] width 12 height 12
type input "12"
click at [288, 173] on input "03" at bounding box center [282, 175] width 12 height 12
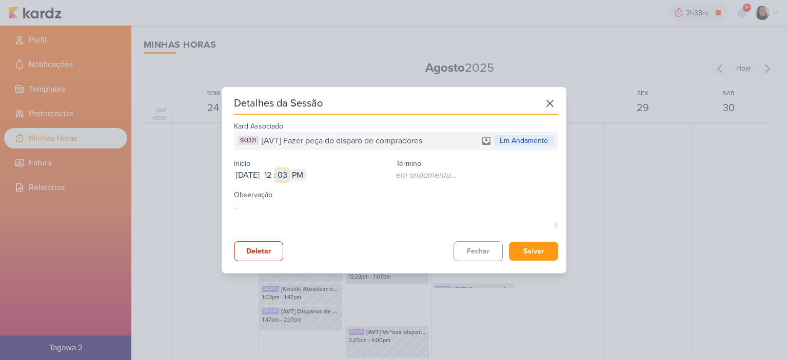
click at [288, 173] on input "03" at bounding box center [282, 175] width 12 height 12
type input "27"
click at [530, 247] on button "Salvar" at bounding box center [533, 251] width 49 height 19
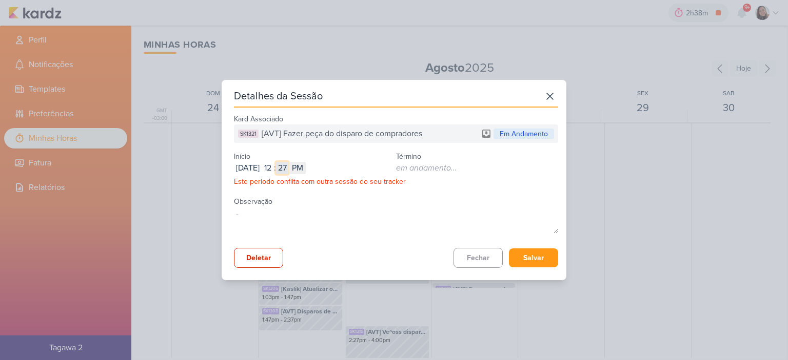
click at [288, 165] on input "27" at bounding box center [282, 168] width 12 height 12
type input "28"
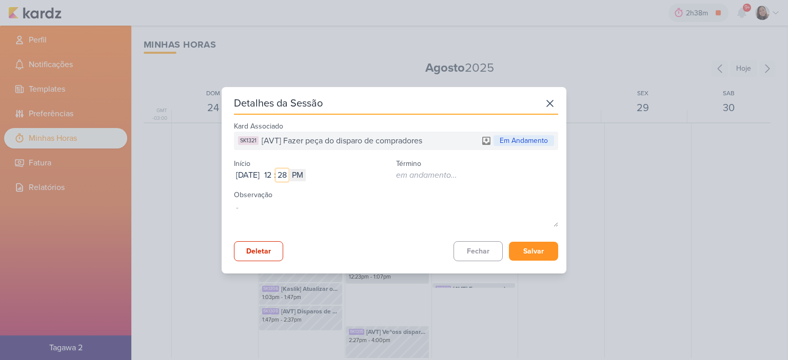
type input "28"
click at [515, 248] on button "Salvar" at bounding box center [533, 251] width 49 height 19
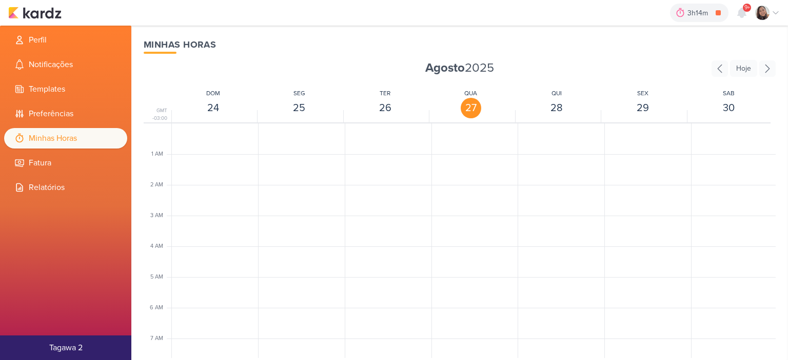
scroll to position [242, 0]
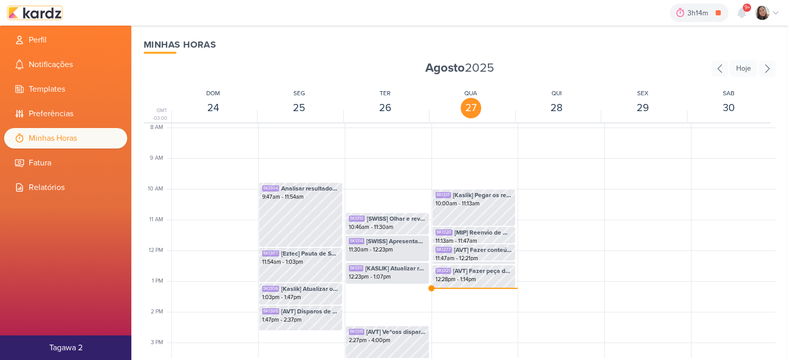
click at [55, 14] on img at bounding box center [34, 13] width 53 height 12
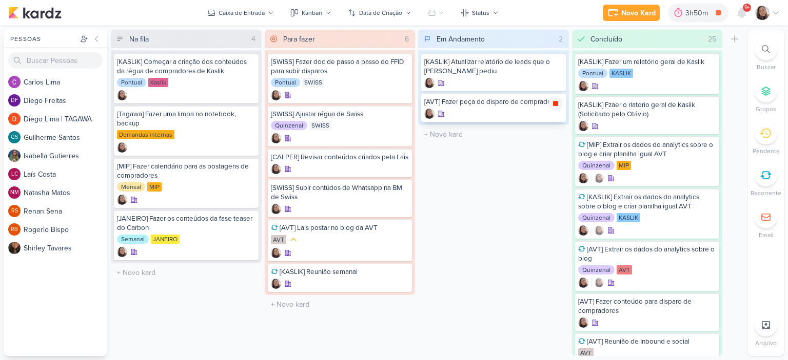
click at [557, 108] on div at bounding box center [555, 103] width 14 height 14
